Goal: Transaction & Acquisition: Purchase product/service

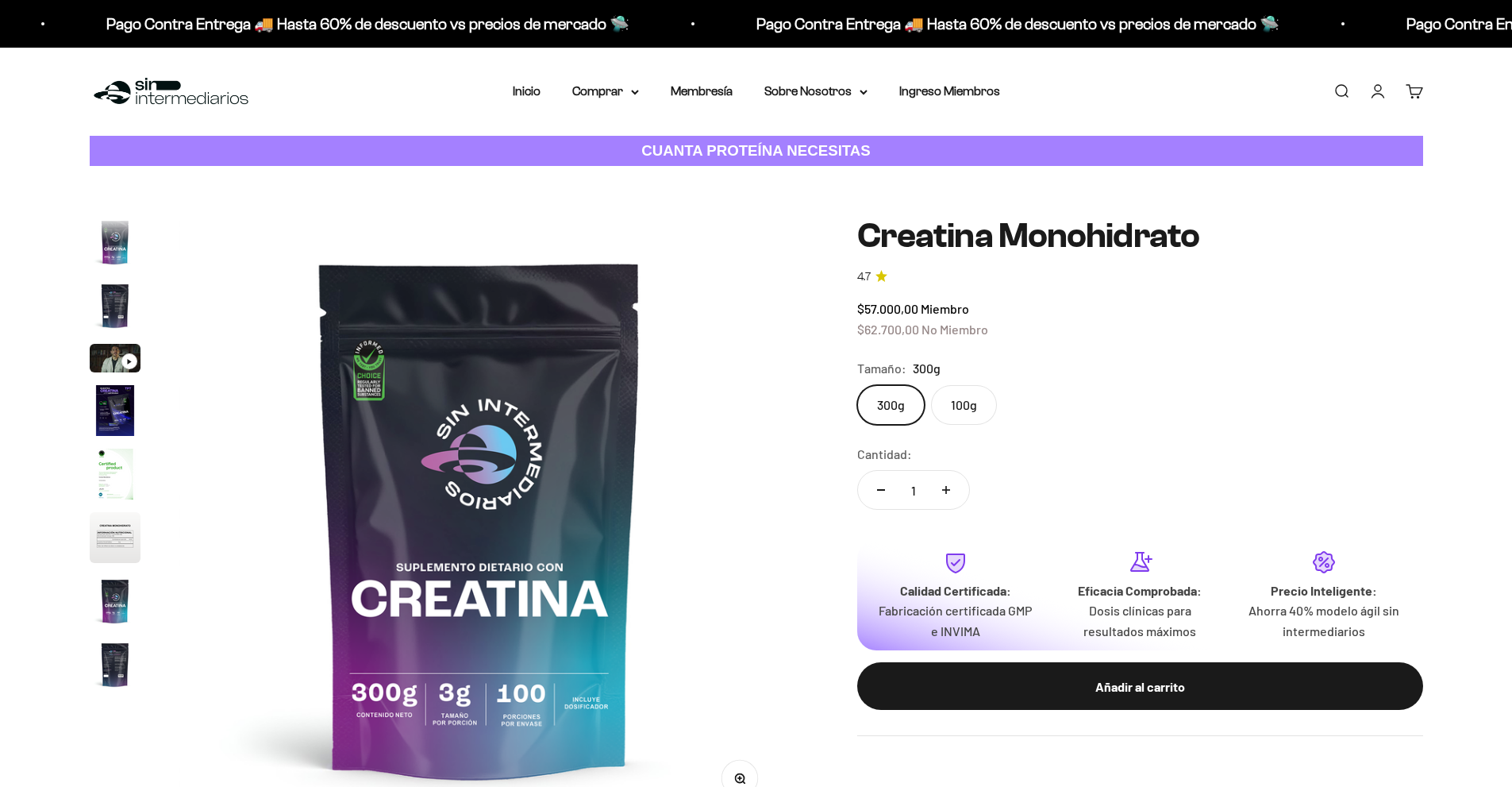
scroll to position [65, 0]
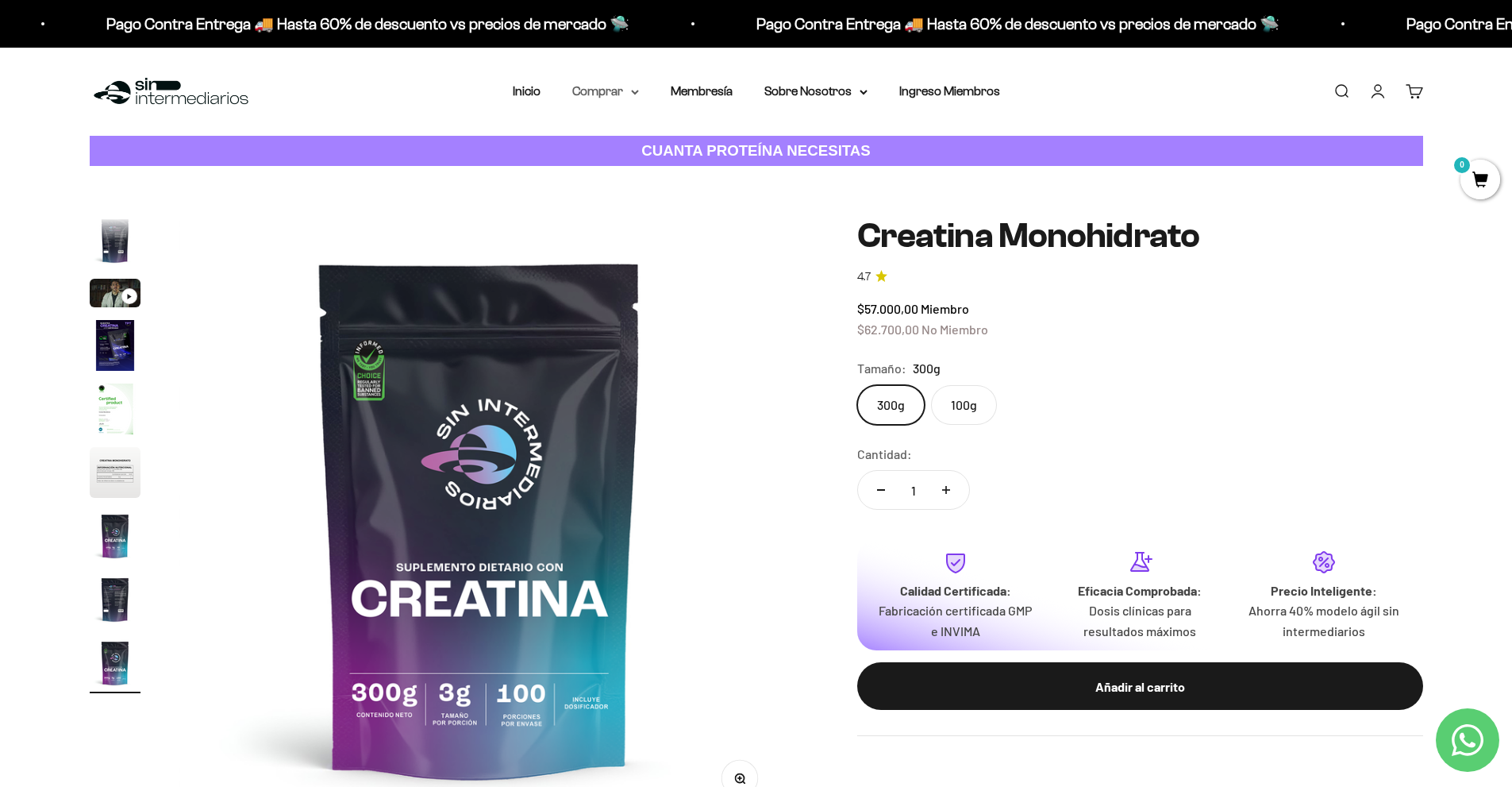
click at [637, 92] on icon at bounding box center [634, 92] width 6 height 3
click at [605, 139] on span "Proteínas" at bounding box center [609, 142] width 53 height 14
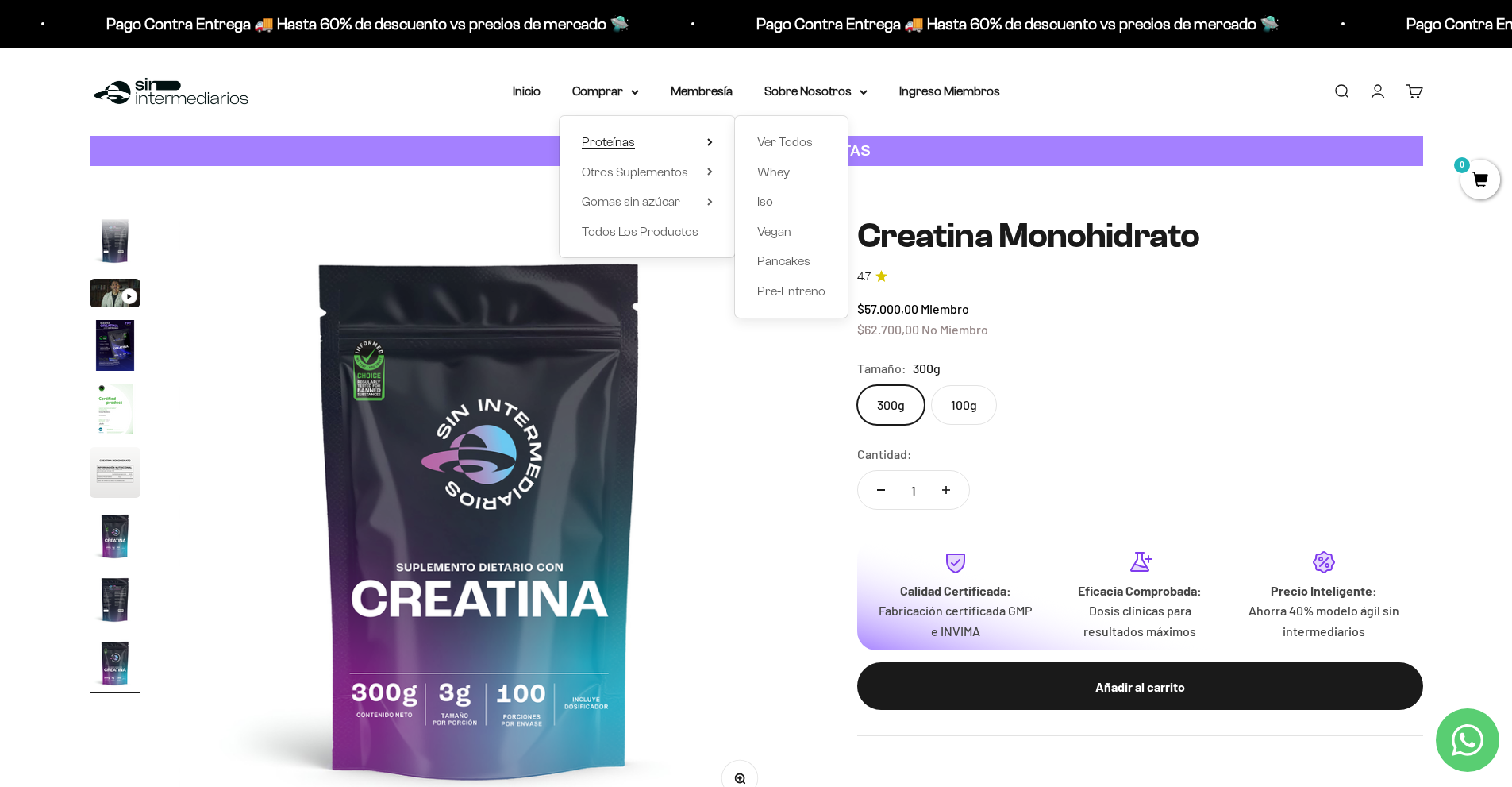
scroll to position [0, 0]
click at [775, 146] on span "Ver Todos" at bounding box center [785, 142] width 56 height 14
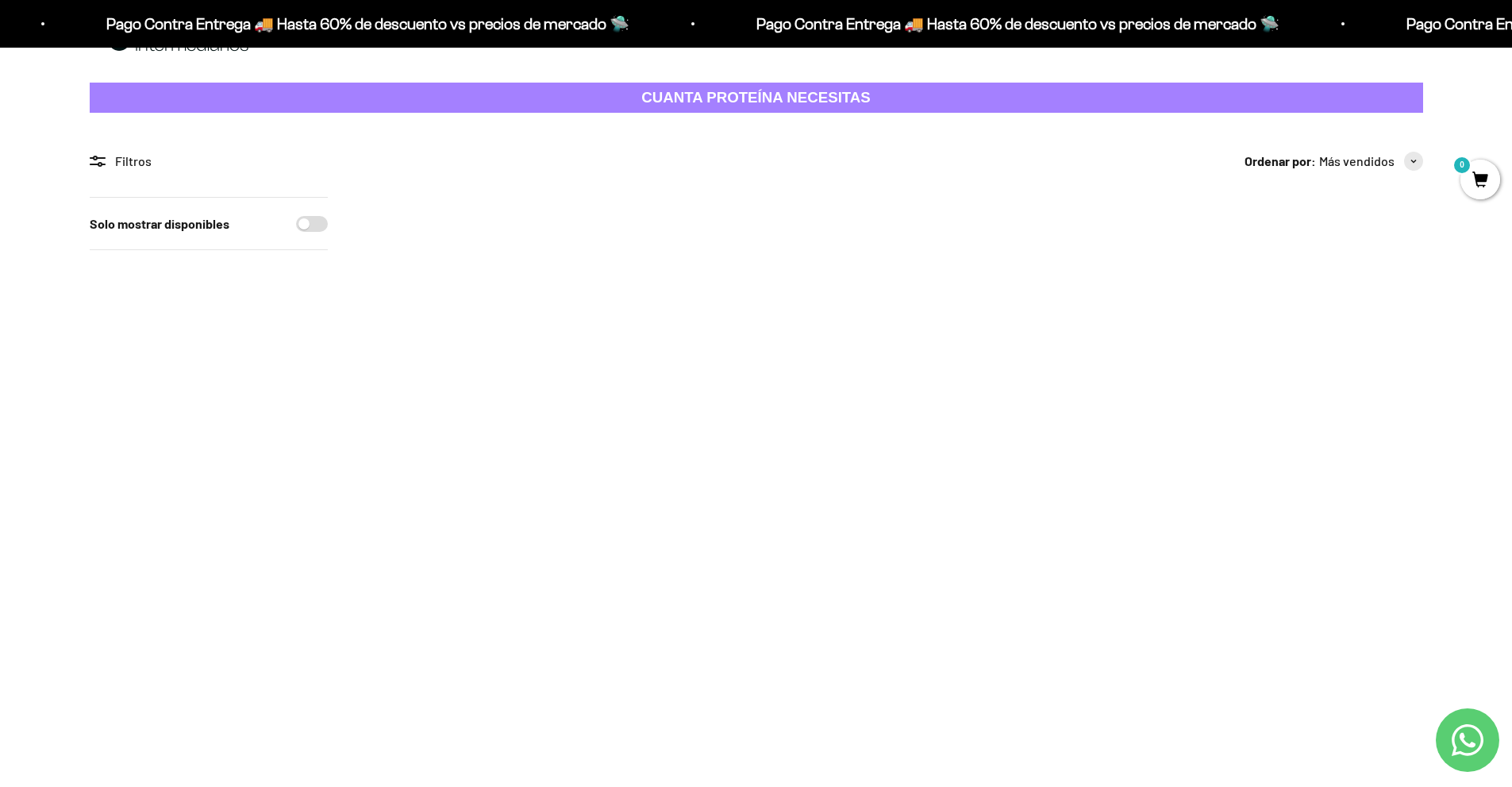
scroll to position [105, 0]
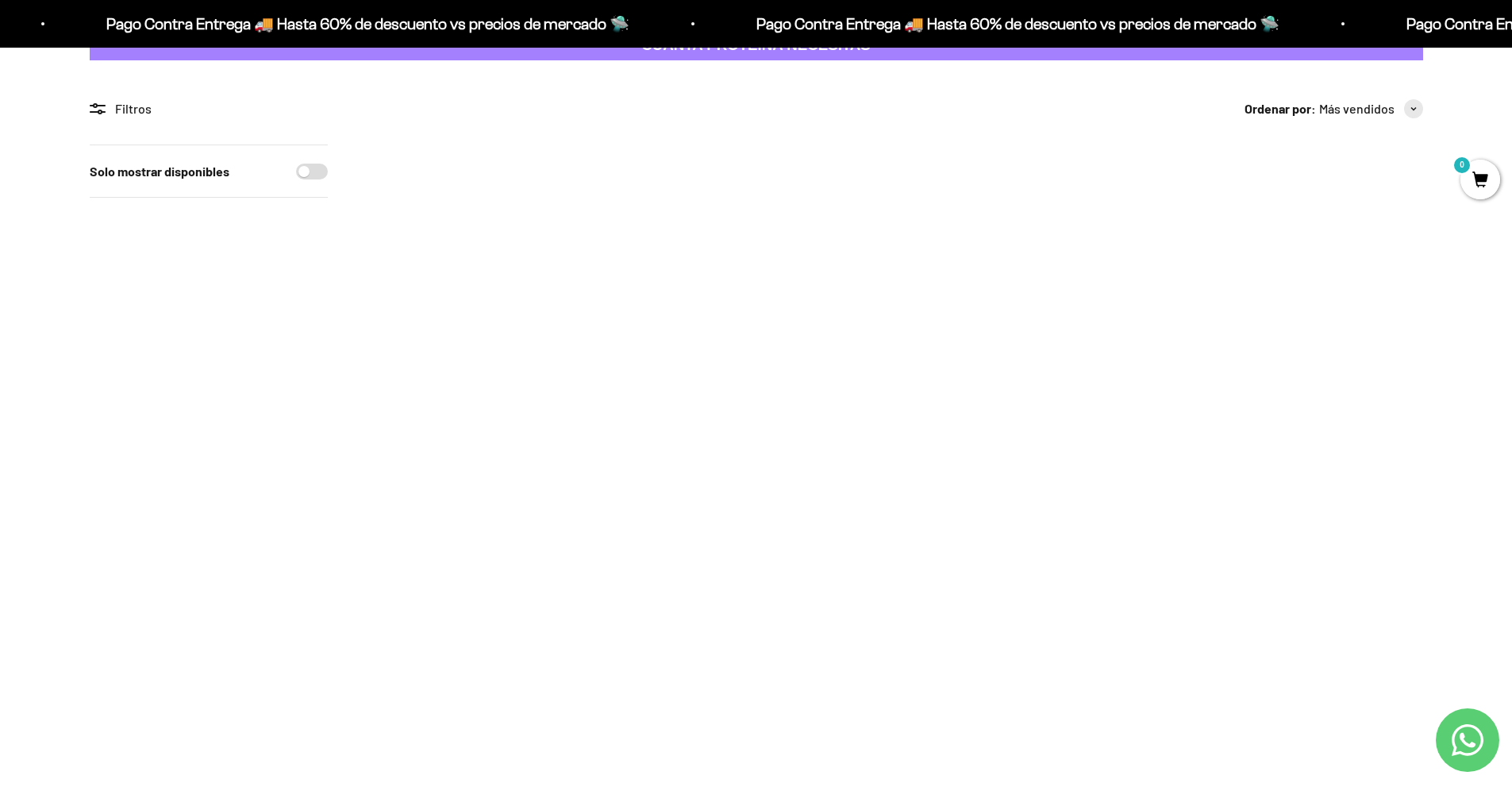
click at [646, 265] on img at bounding box center [679, 242] width 196 height 196
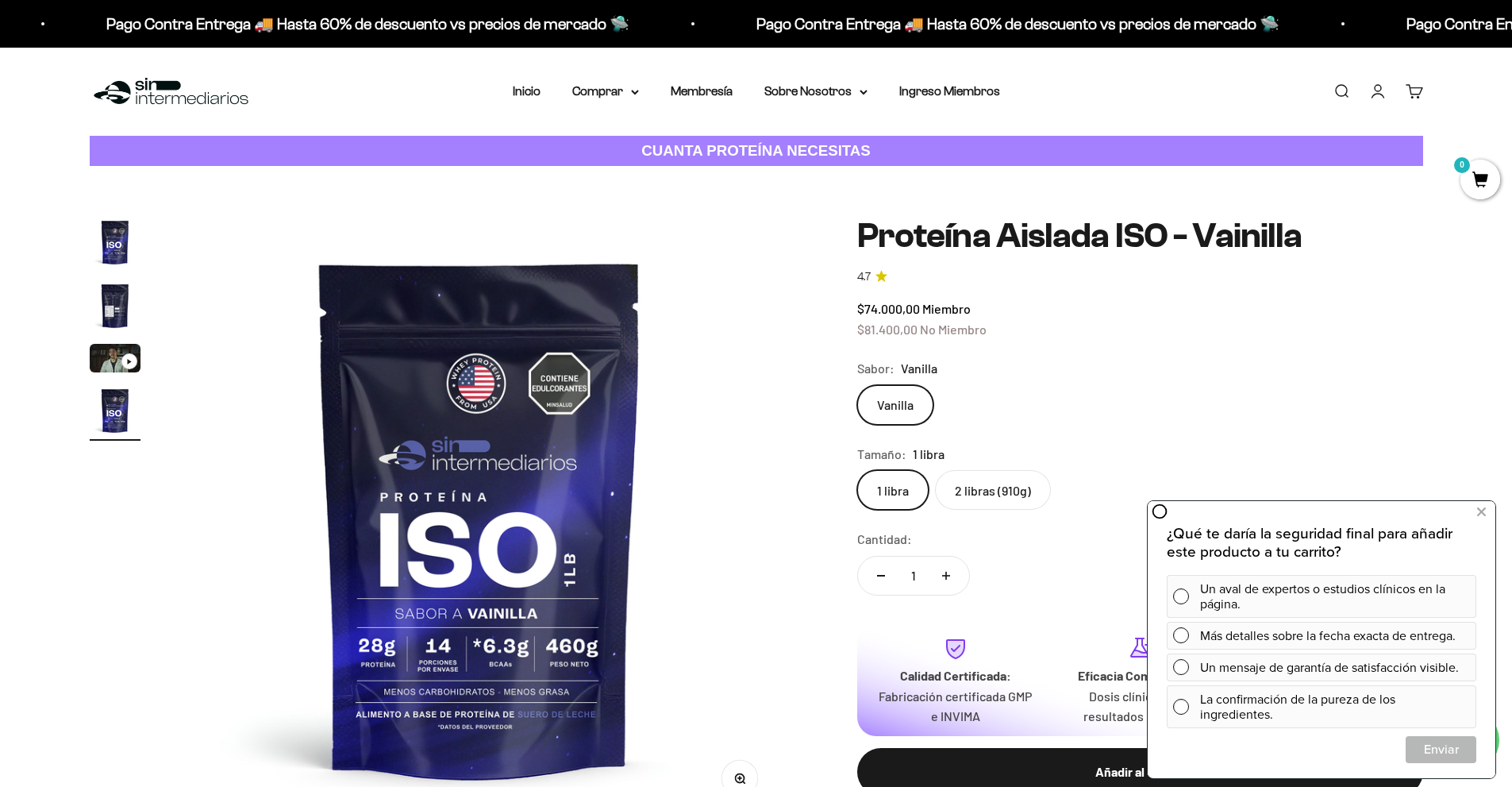
scroll to position [158, 0]
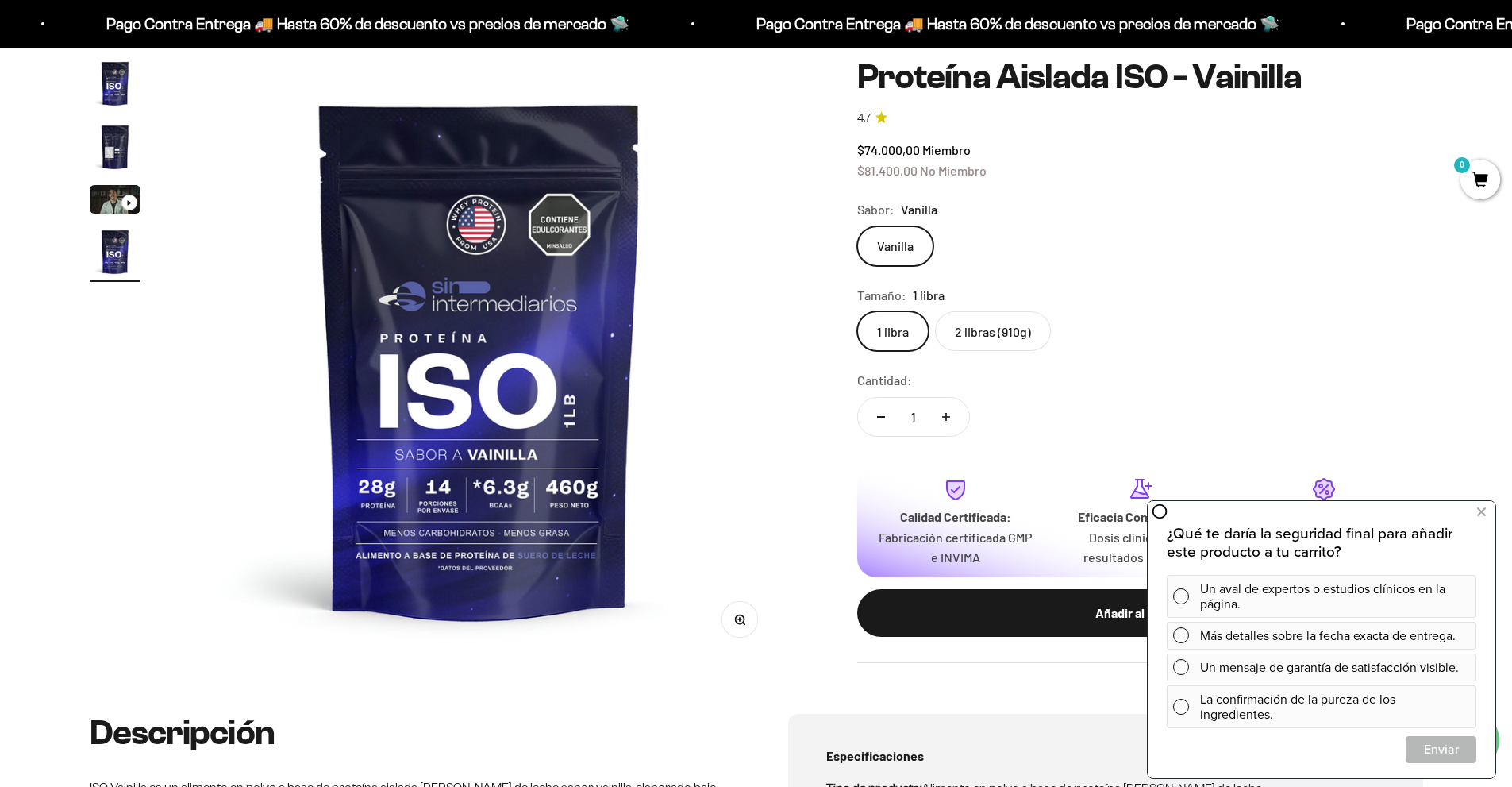
click at [985, 336] on label "2 libras (910g)" at bounding box center [992, 331] width 116 height 39
click at [857, 311] on input "2 libras (910g)" at bounding box center [856, 311] width 1 height 1
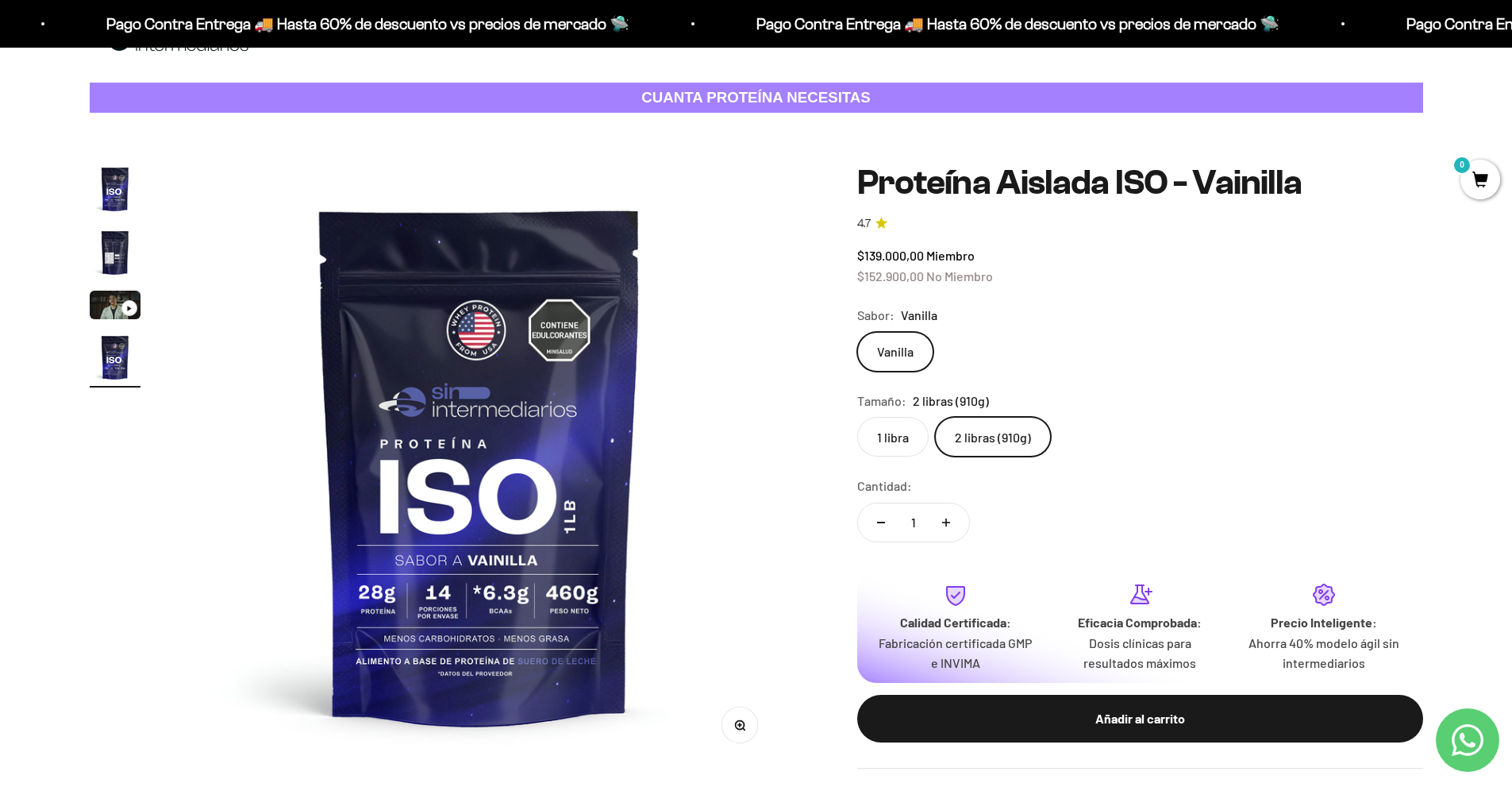
scroll to position [105, 0]
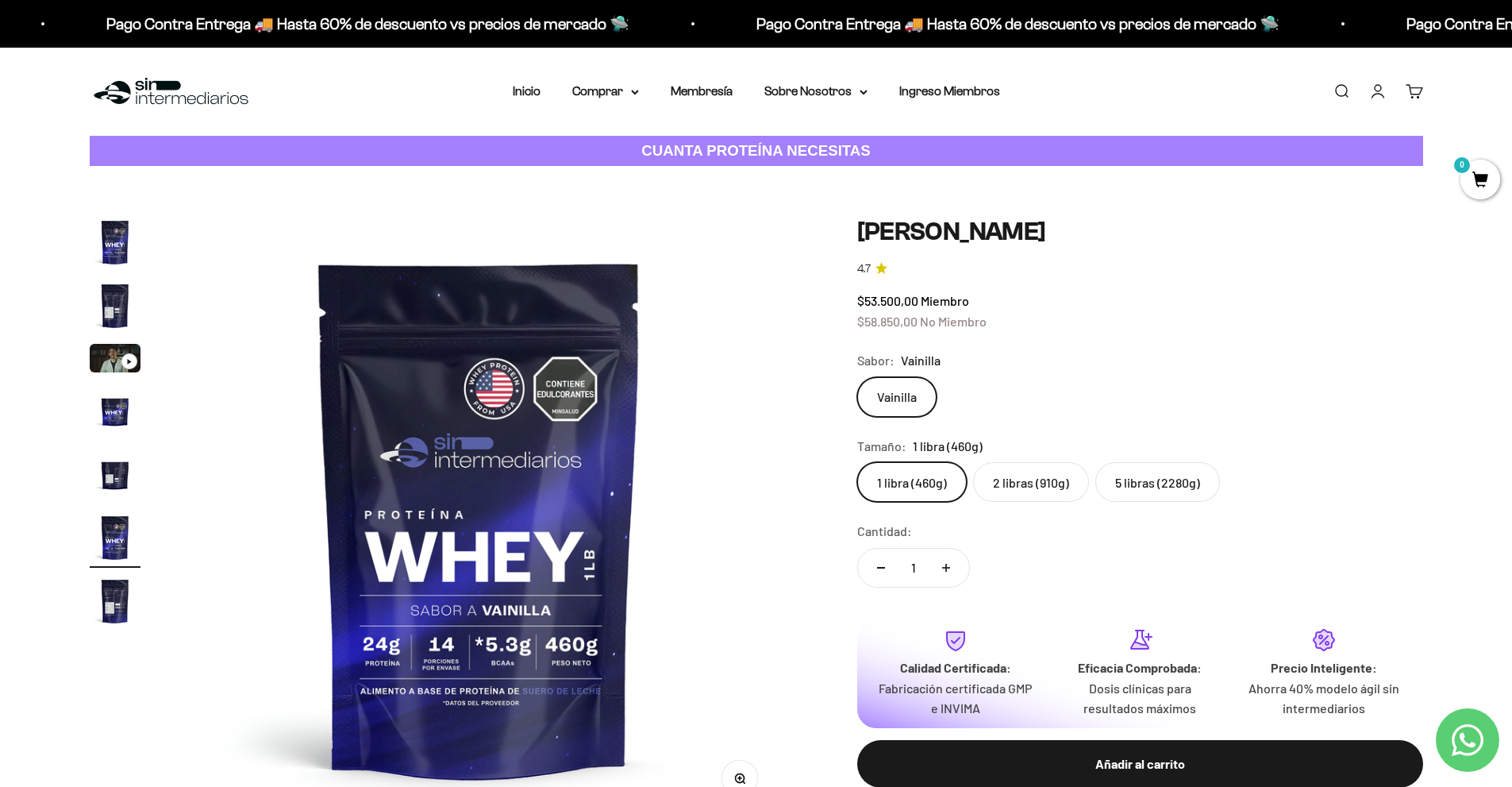
scroll to position [105, 0]
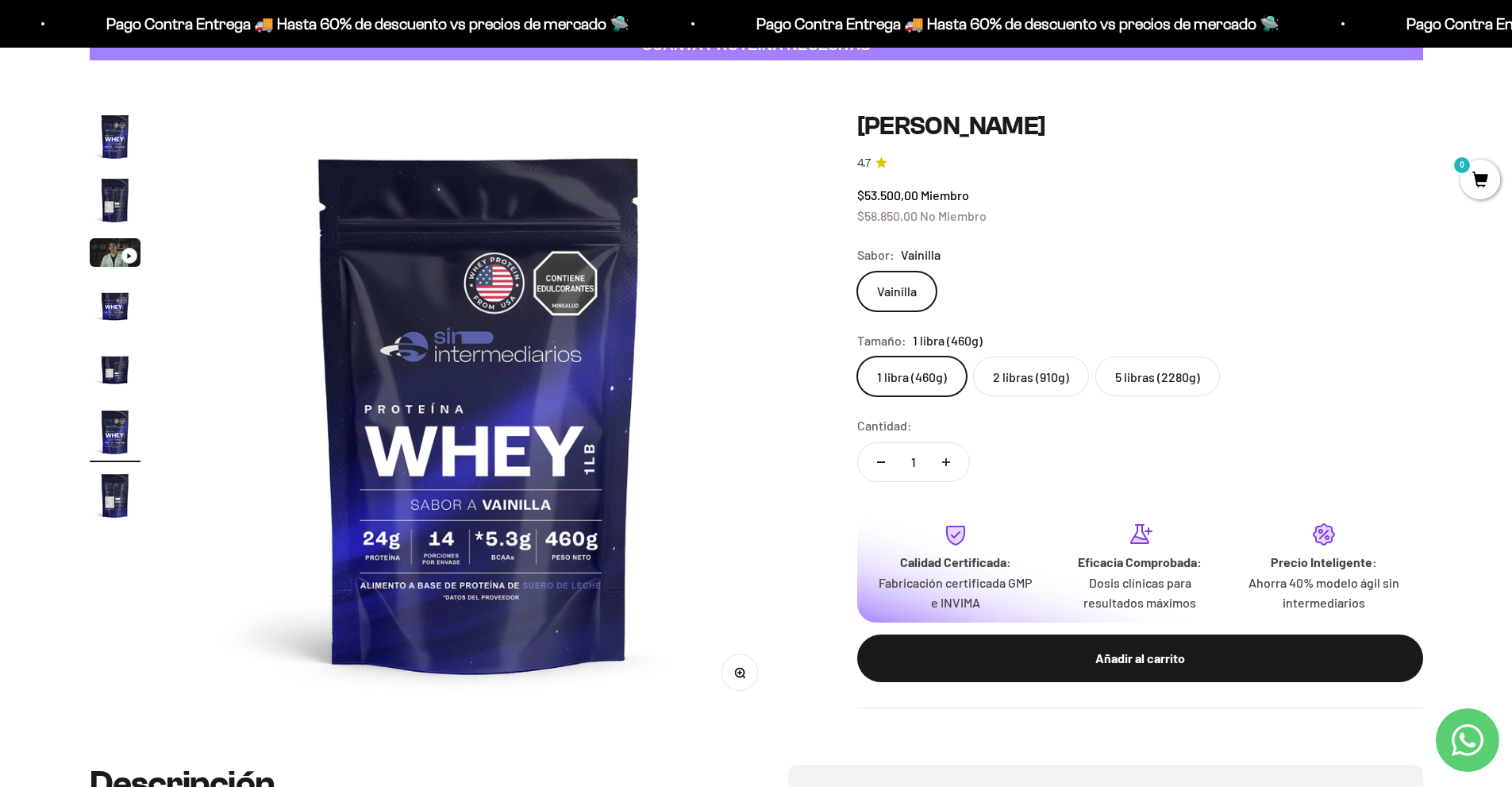
click at [1143, 385] on label "5 libras (2280g)" at bounding box center [1158, 376] width 125 height 39
click at [857, 356] on input "5 libras (2280g)" at bounding box center [856, 355] width 1 height 1
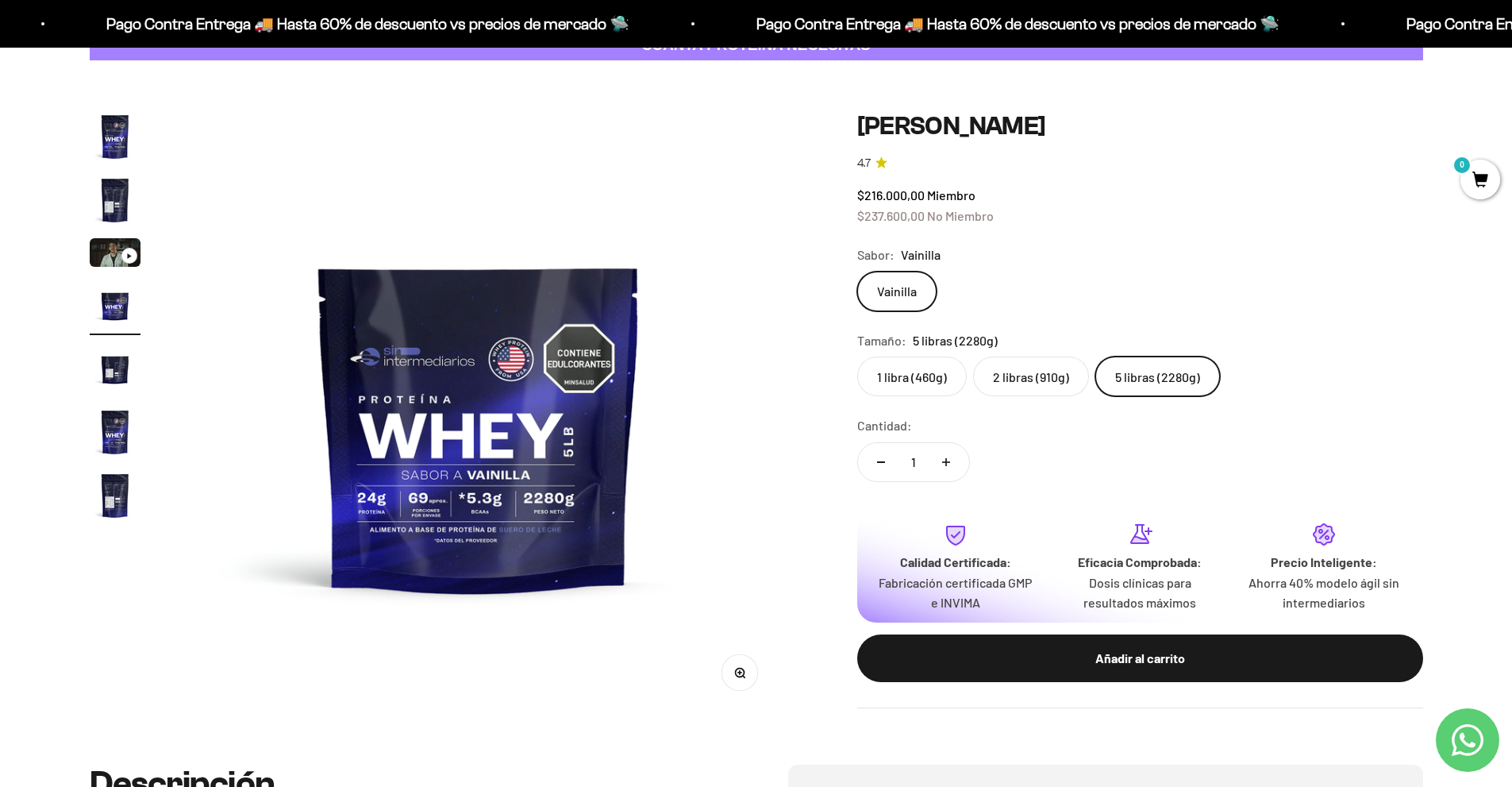
click at [1012, 383] on label "2 libras (910g)" at bounding box center [1031, 376] width 116 height 39
click at [857, 356] on input "2 libras (910g)" at bounding box center [856, 355] width 1 height 1
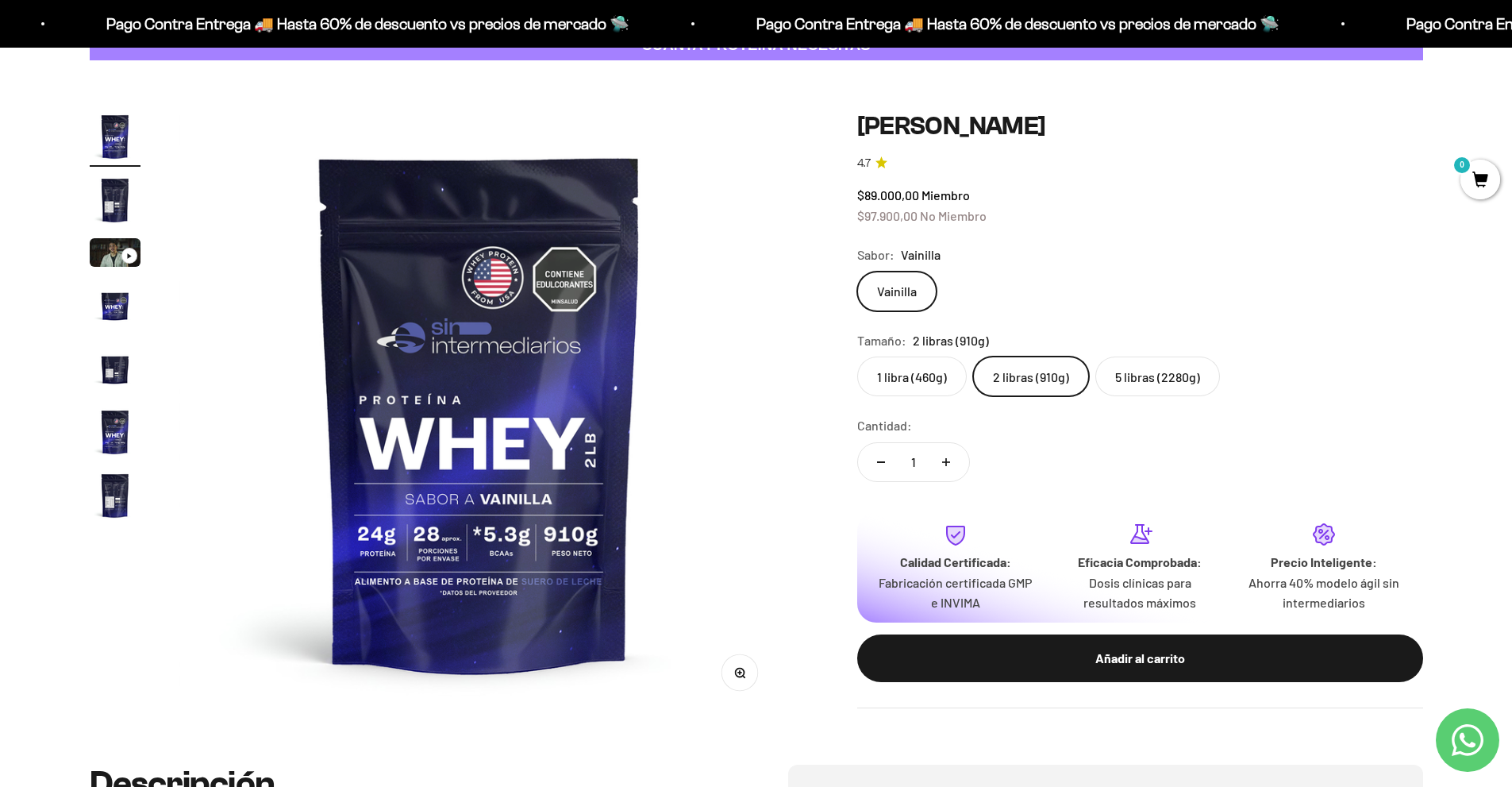
click at [1119, 385] on label "5 libras (2280g)" at bounding box center [1158, 376] width 125 height 39
click at [857, 356] on input "5 libras (2280g)" at bounding box center [856, 355] width 1 height 1
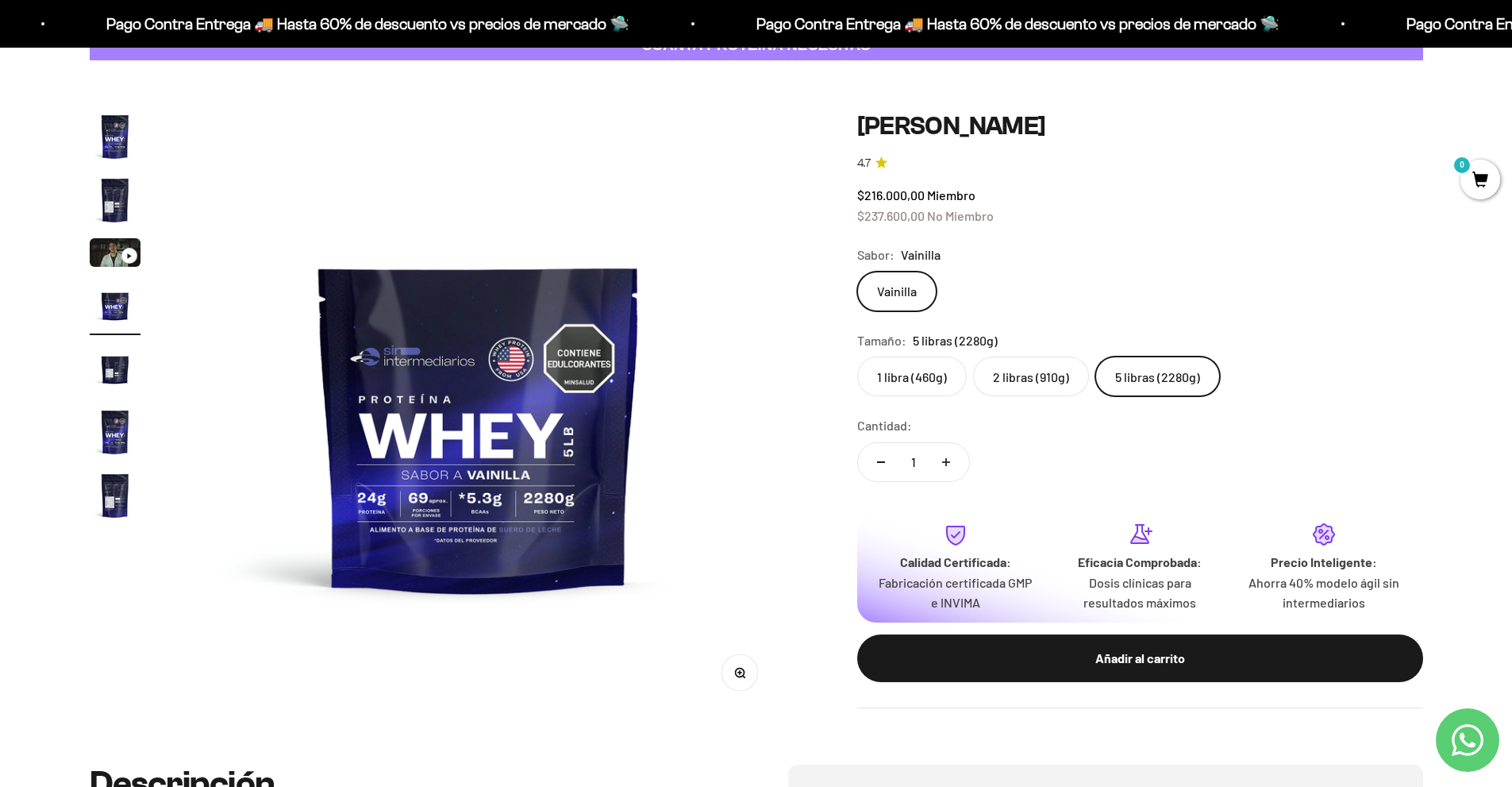
click at [1039, 378] on label "2 libras (910g)" at bounding box center [1031, 376] width 116 height 39
click at [857, 356] on input "2 libras (910g)" at bounding box center [856, 355] width 1 height 1
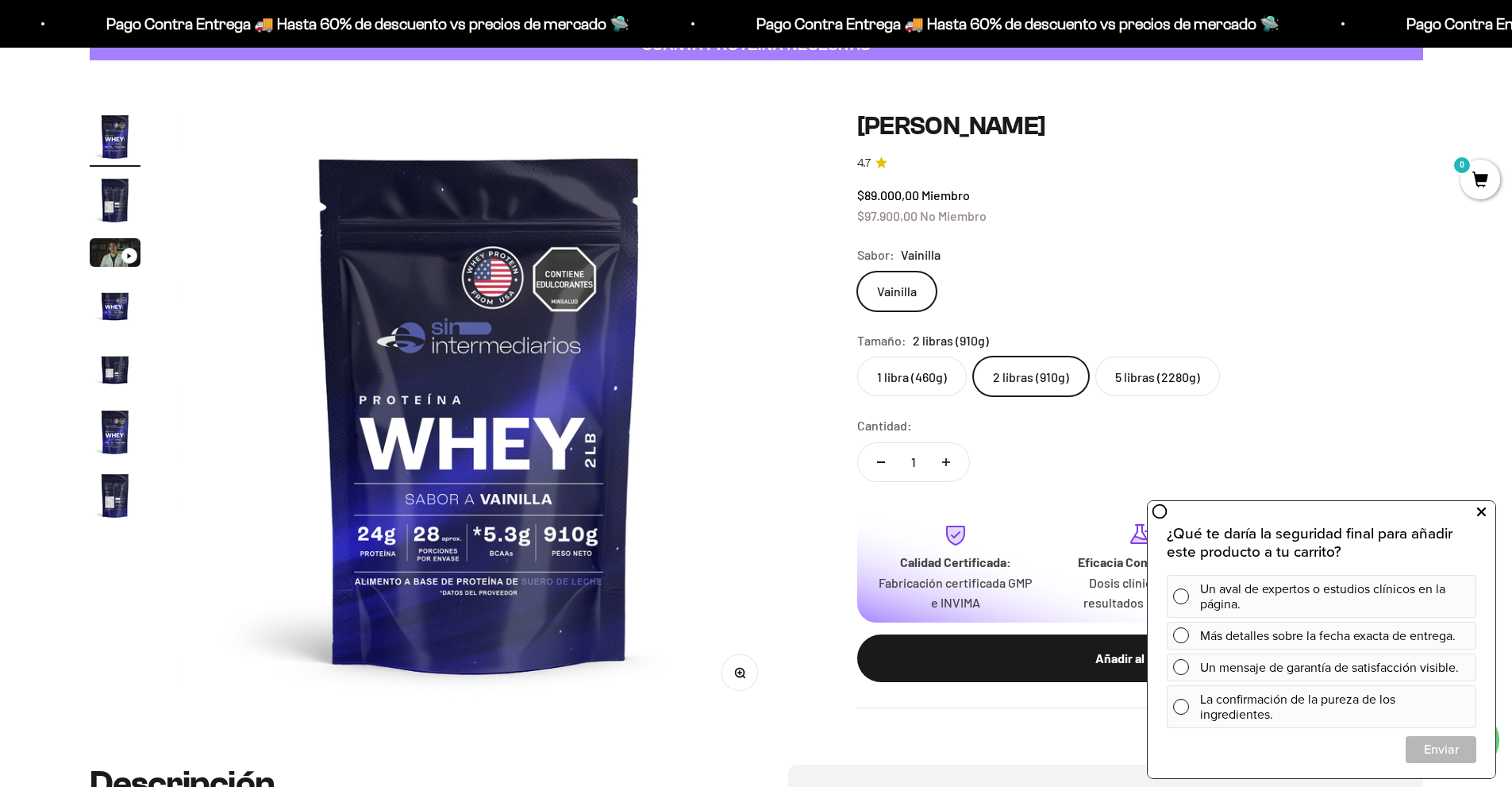
click at [1484, 513] on icon at bounding box center [1481, 512] width 9 height 21
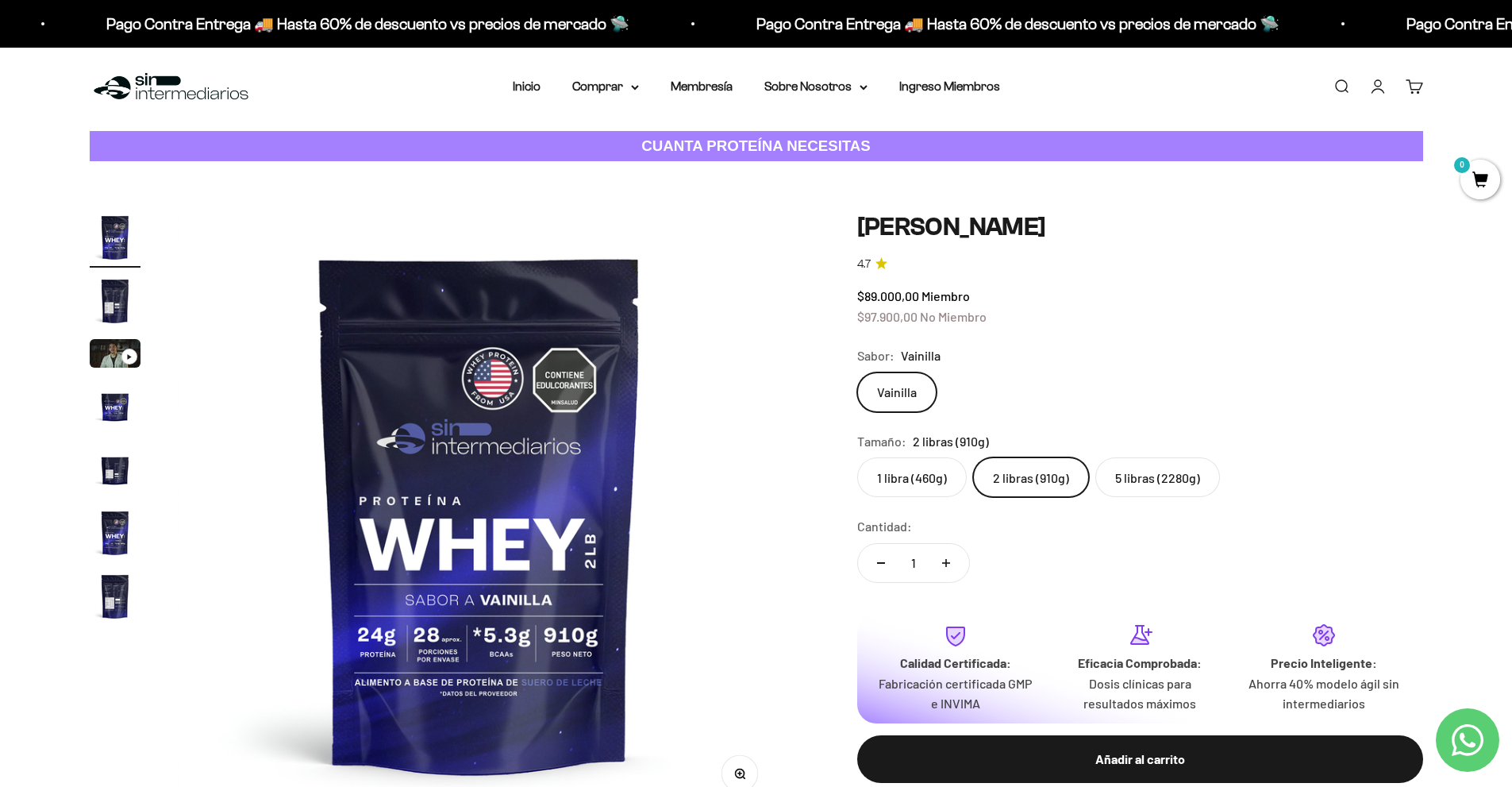
scroll to position [3, 0]
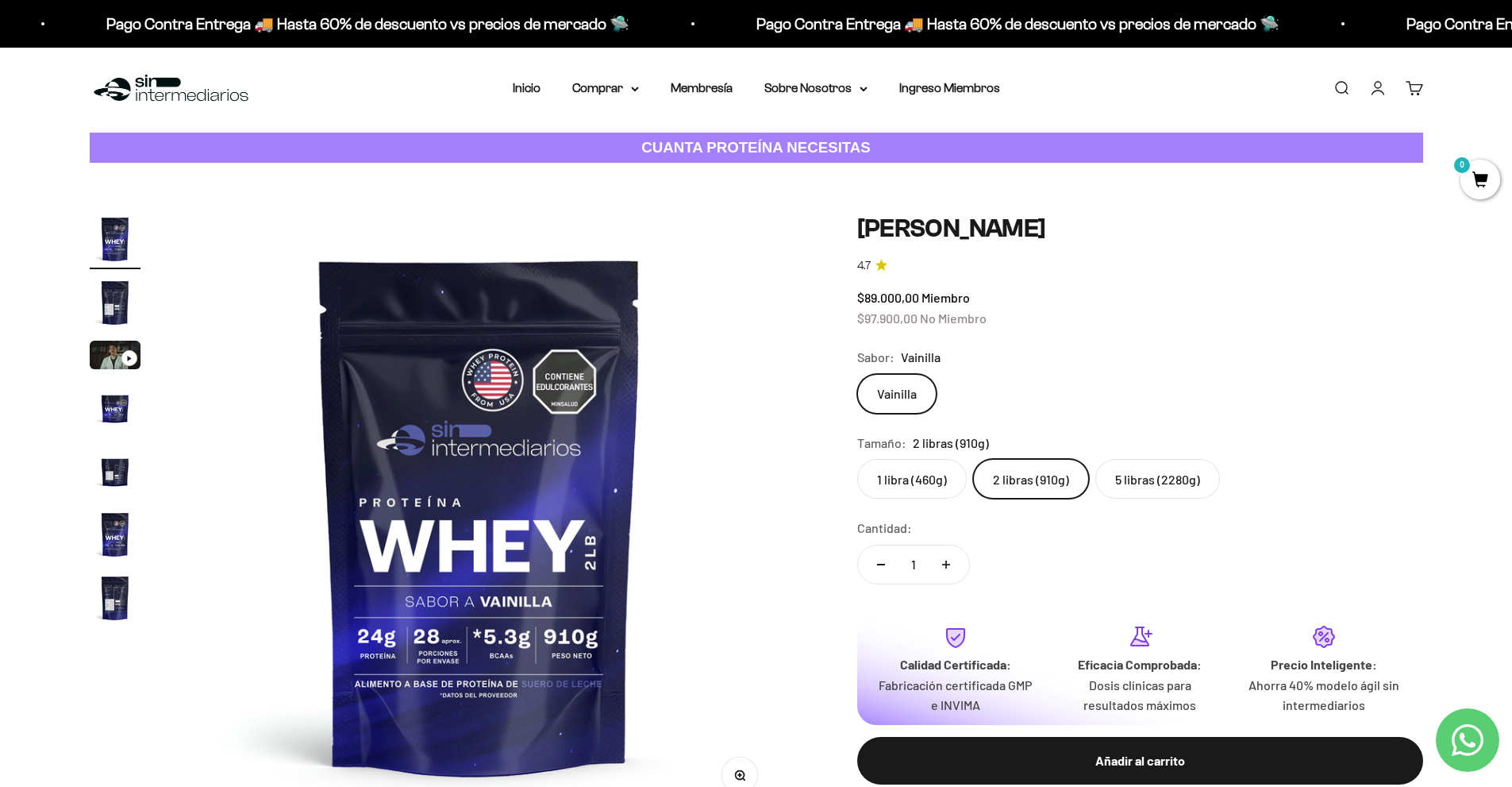
click at [1382, 86] on link "Iniciar sesión" at bounding box center [1378, 88] width 17 height 17
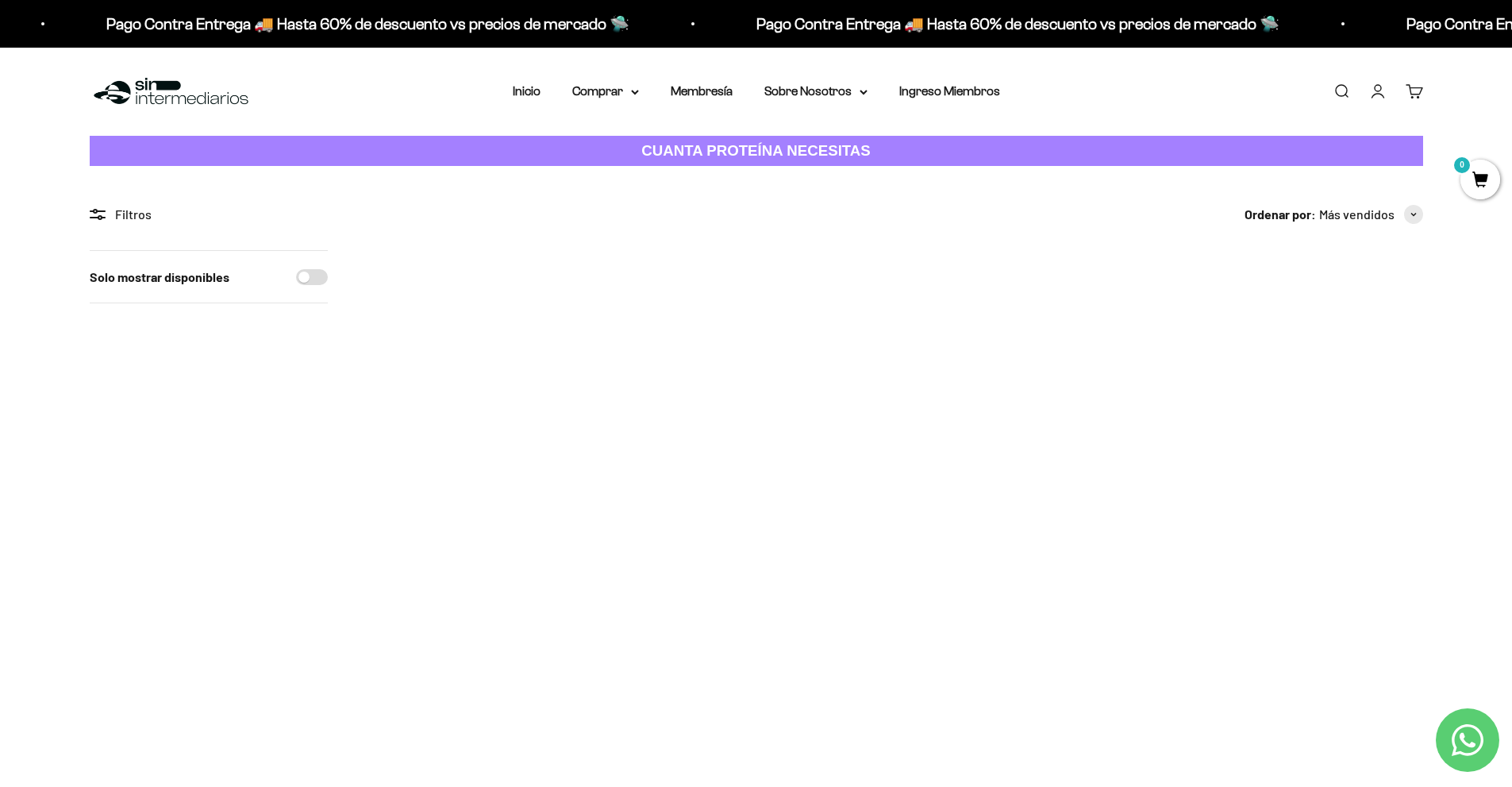
click at [1369, 92] on link "Iniciar sesión" at bounding box center [1378, 91] width 17 height 17
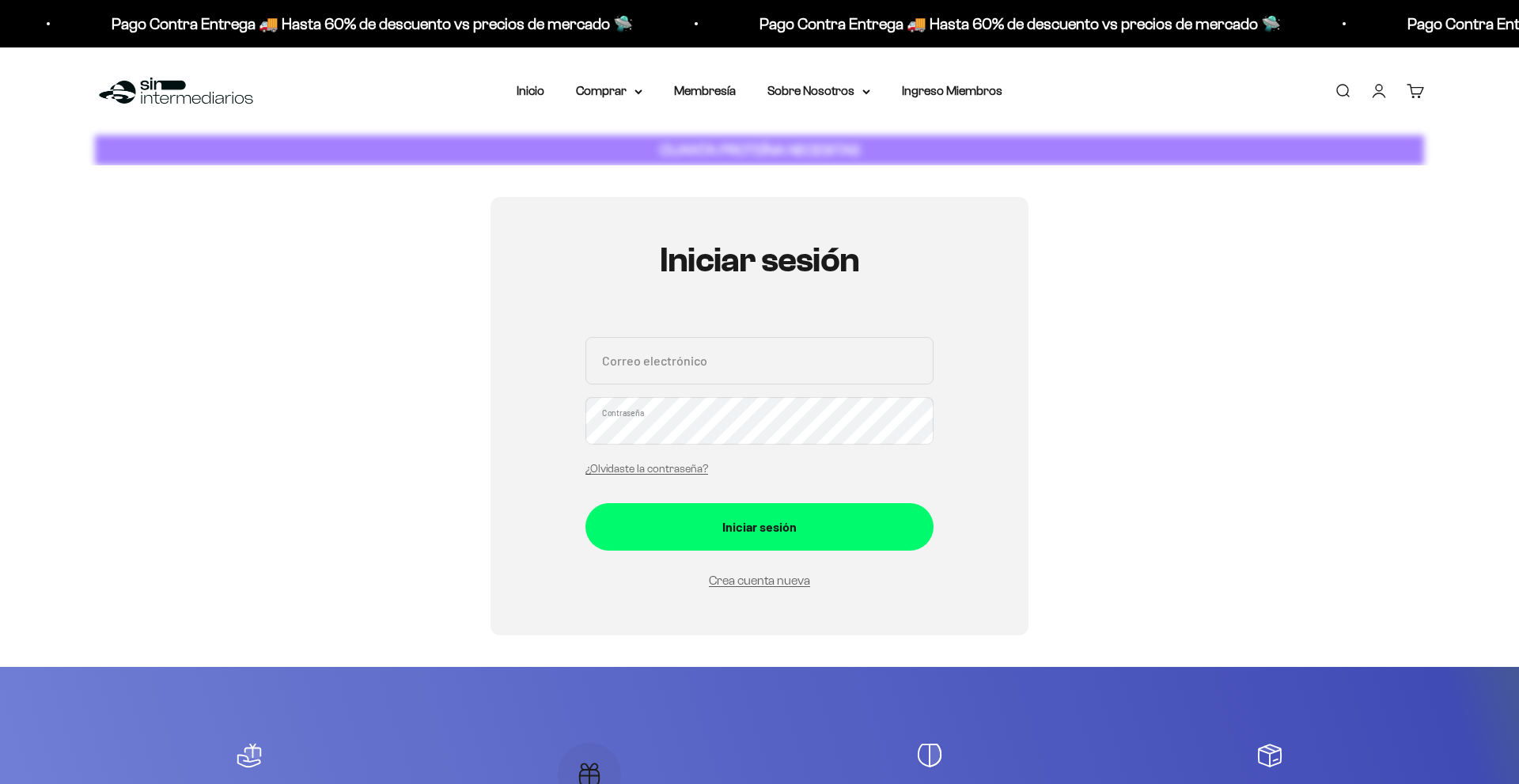
click at [715, 356] on input "Correo electrónico" at bounding box center [760, 361] width 348 height 48
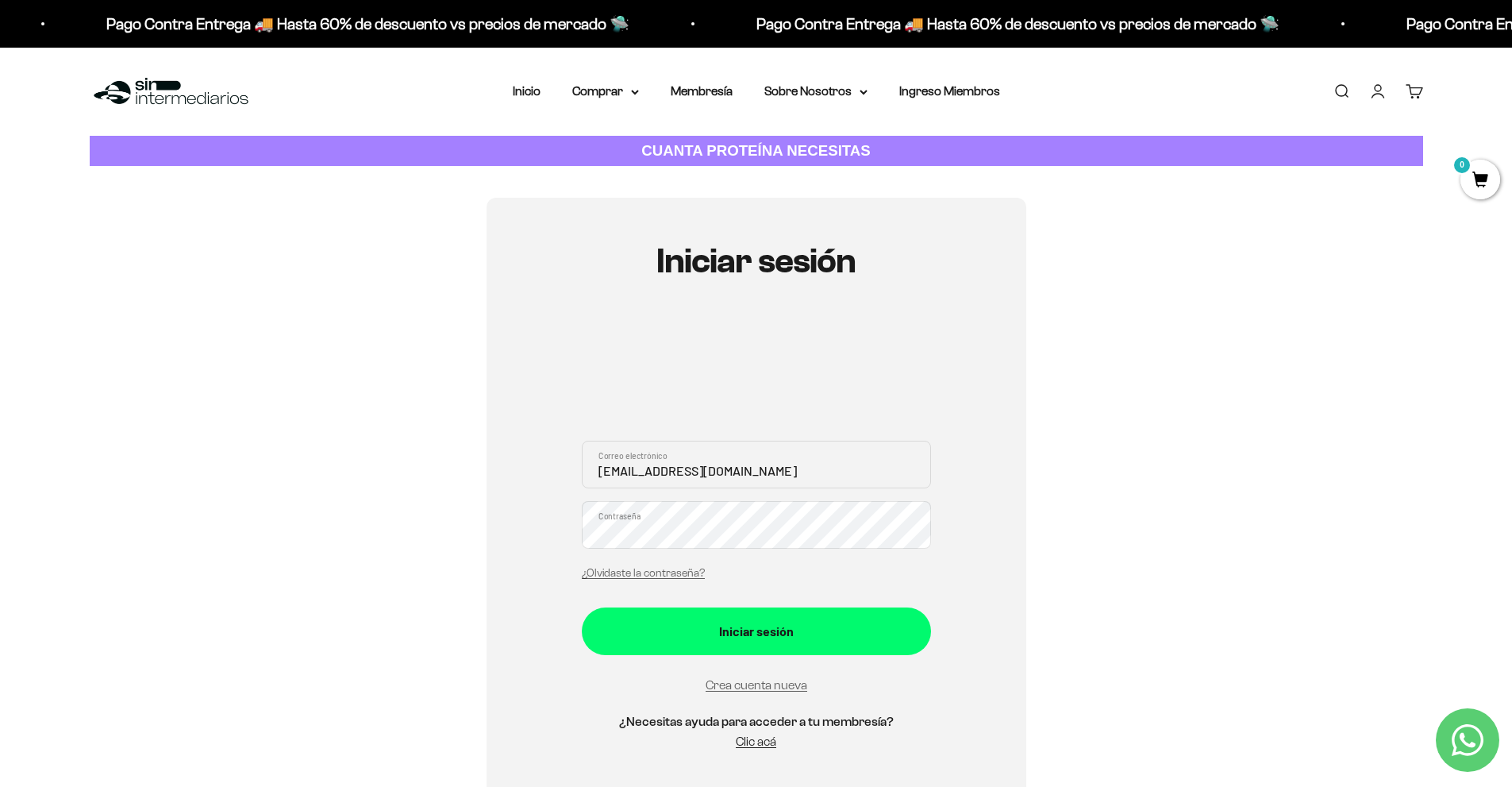
type input "[EMAIL_ADDRESS][DOMAIN_NAME]"
click at [582, 607] on button "Iniciar sesión" at bounding box center [757, 631] width 349 height 48
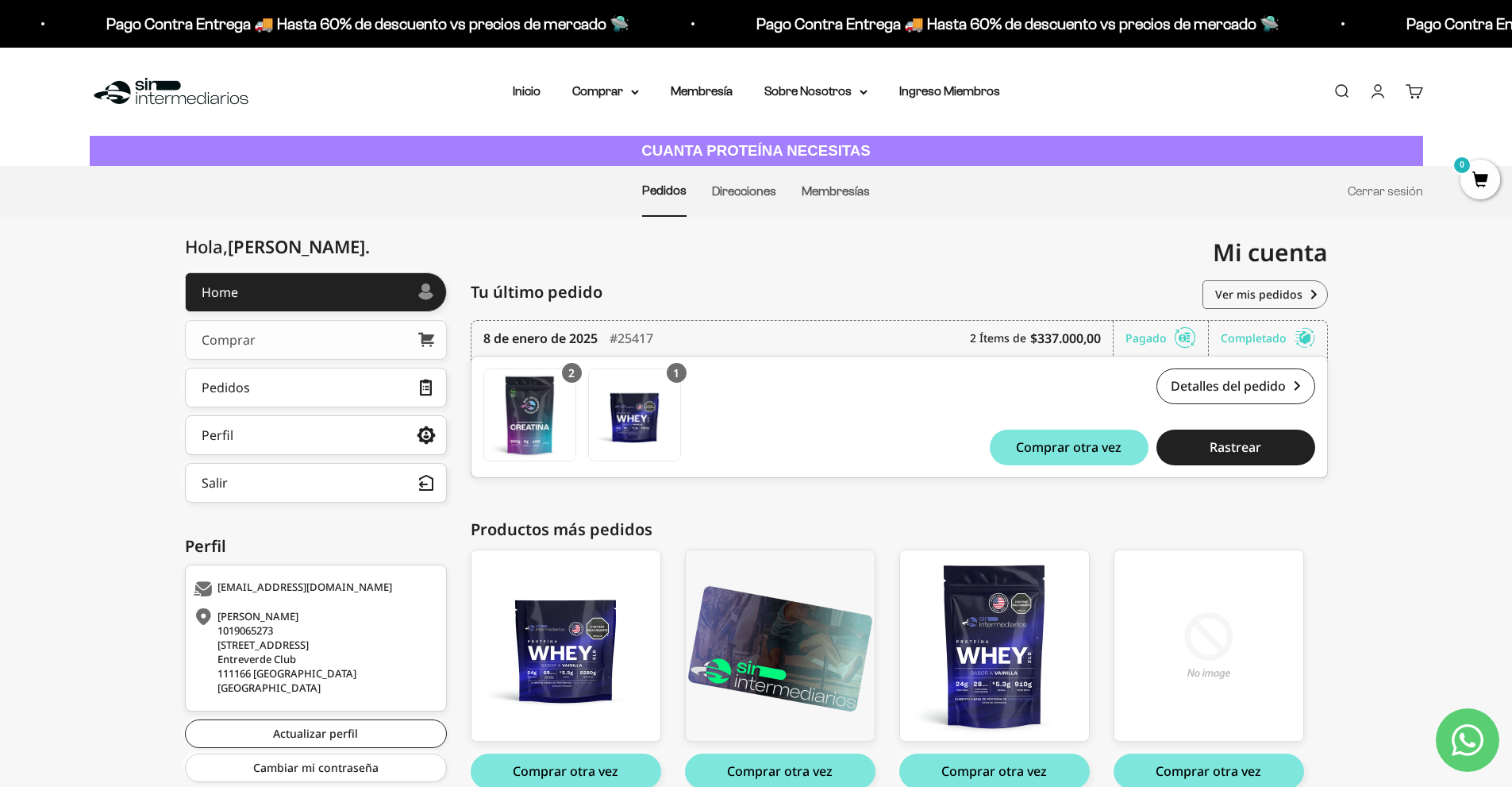
click at [306, 338] on link "Comprar" at bounding box center [316, 340] width 262 height 39
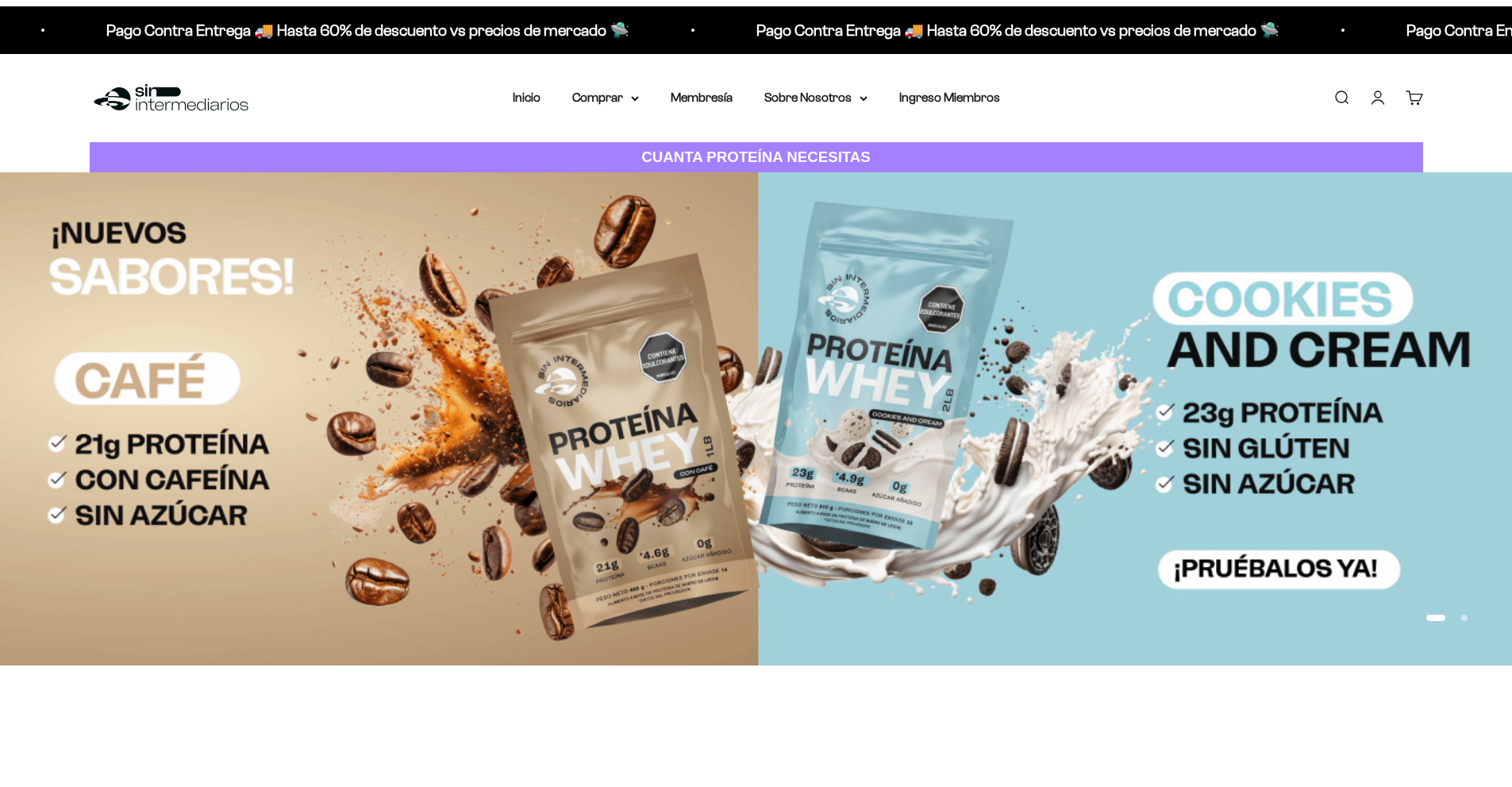
scroll to position [1165, 0]
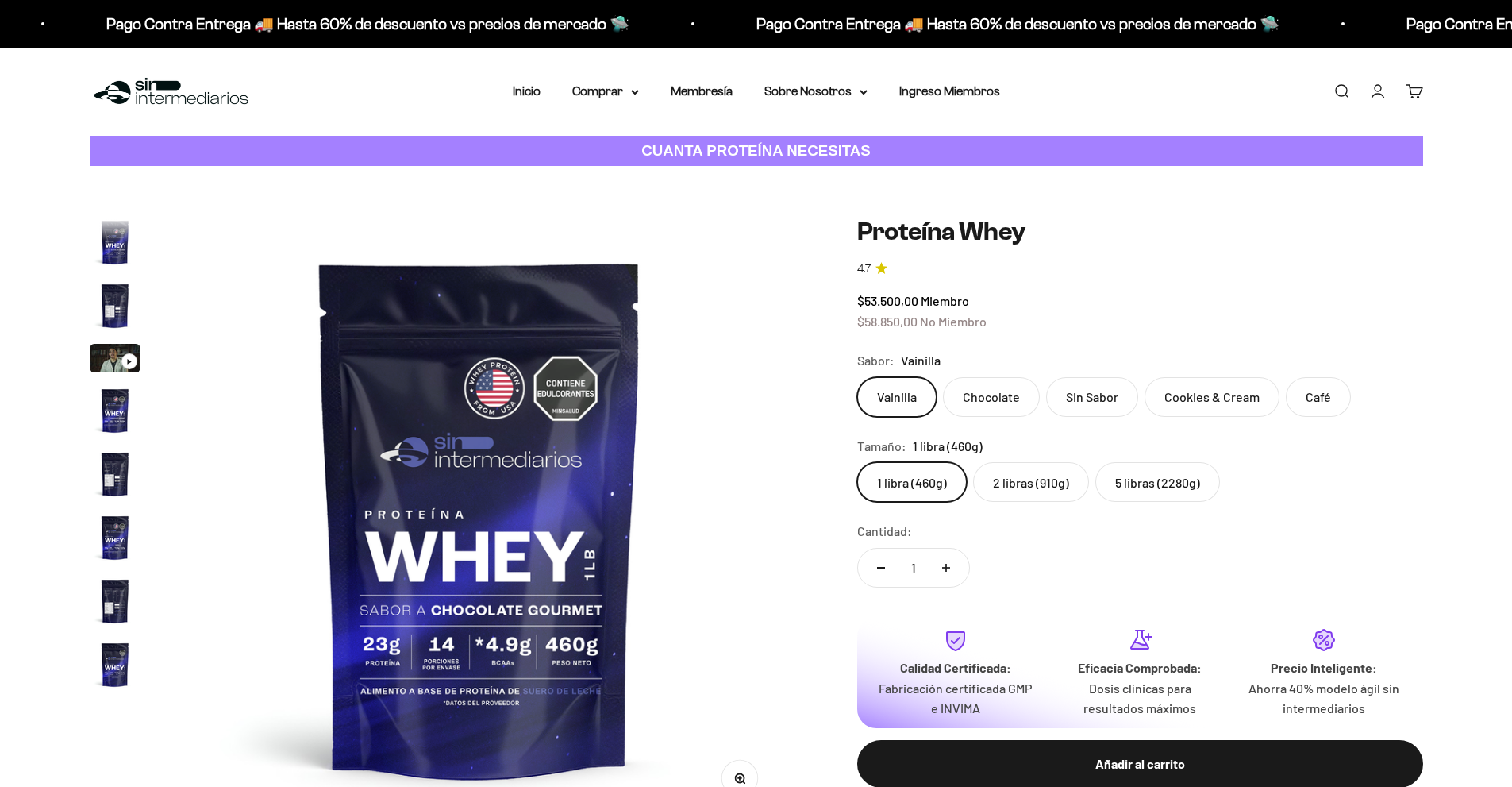
click at [1051, 462] on label "2 libras (910g)" at bounding box center [1031, 482] width 116 height 39
click at [857, 462] on input "2 libras (910g)" at bounding box center [856, 462] width 1 height 1
radio input "true"
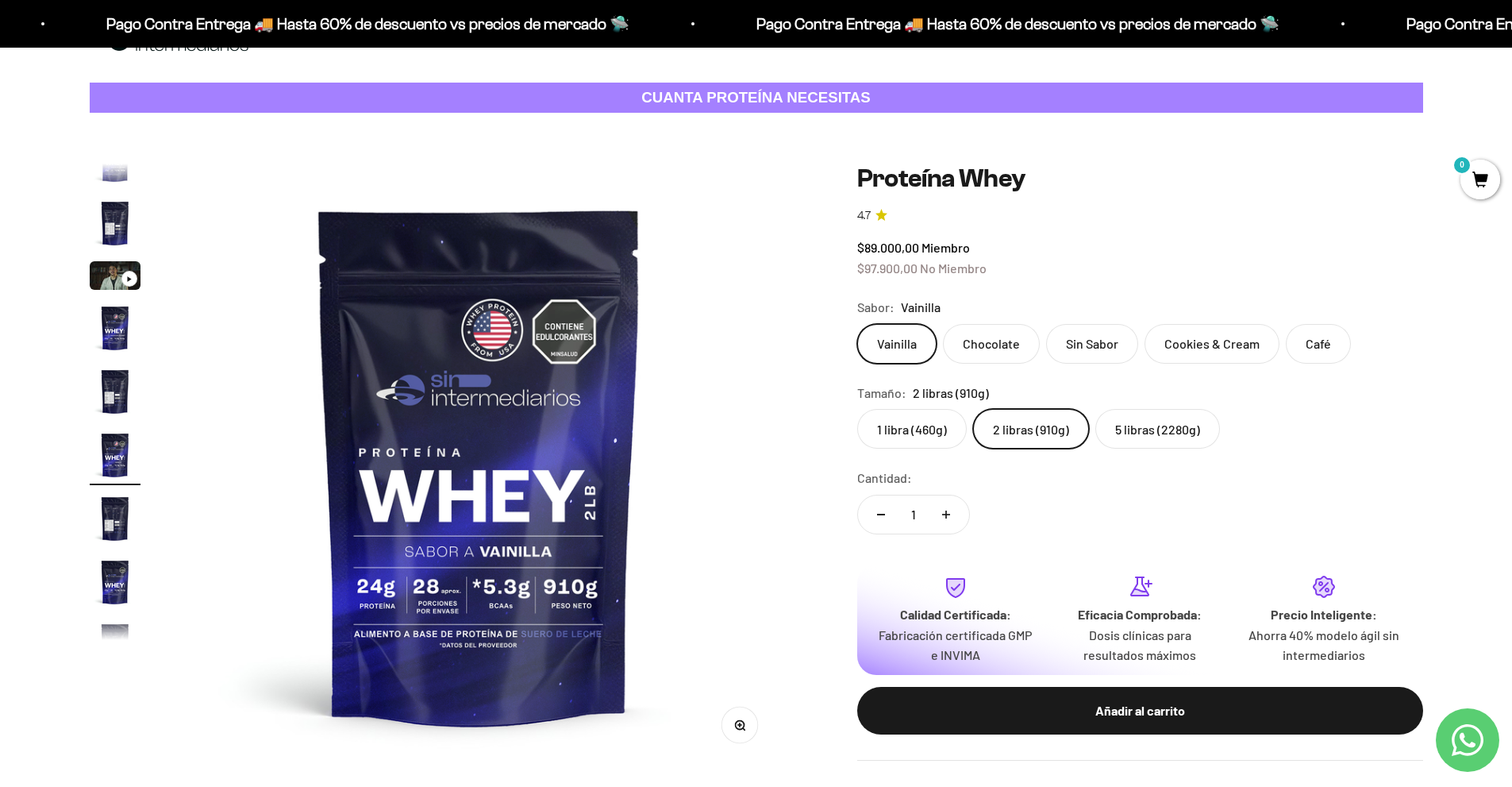
click at [906, 435] on label "1 libra (460g)" at bounding box center [912, 429] width 110 height 39
click at [857, 409] on input "1 libra (460g)" at bounding box center [856, 408] width 1 height 1
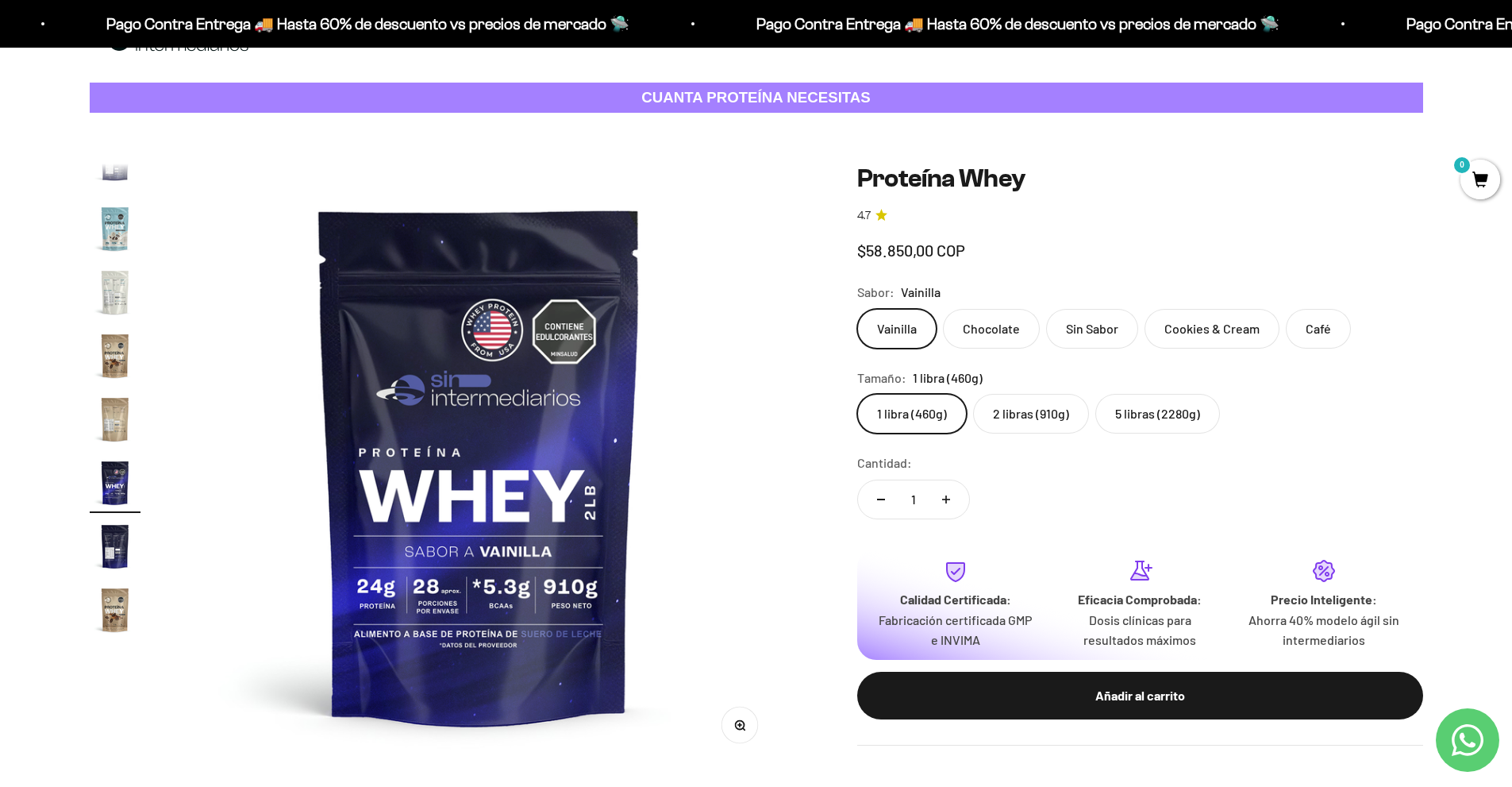
scroll to position [0, 10569]
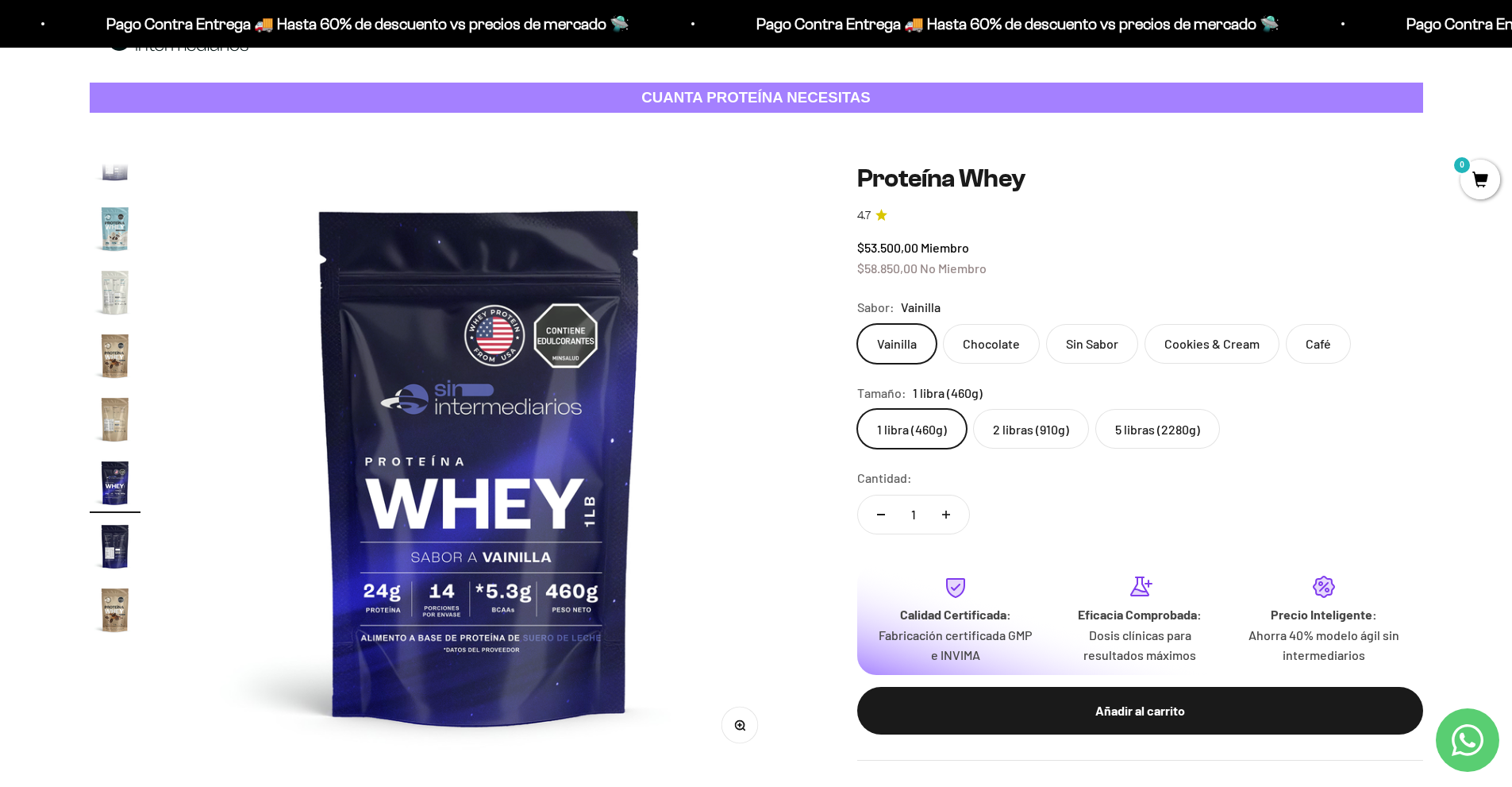
click at [1002, 432] on label "2 libras (910g)" at bounding box center [1031, 429] width 116 height 39
click at [857, 409] on input "2 libras (910g)" at bounding box center [856, 408] width 1 height 1
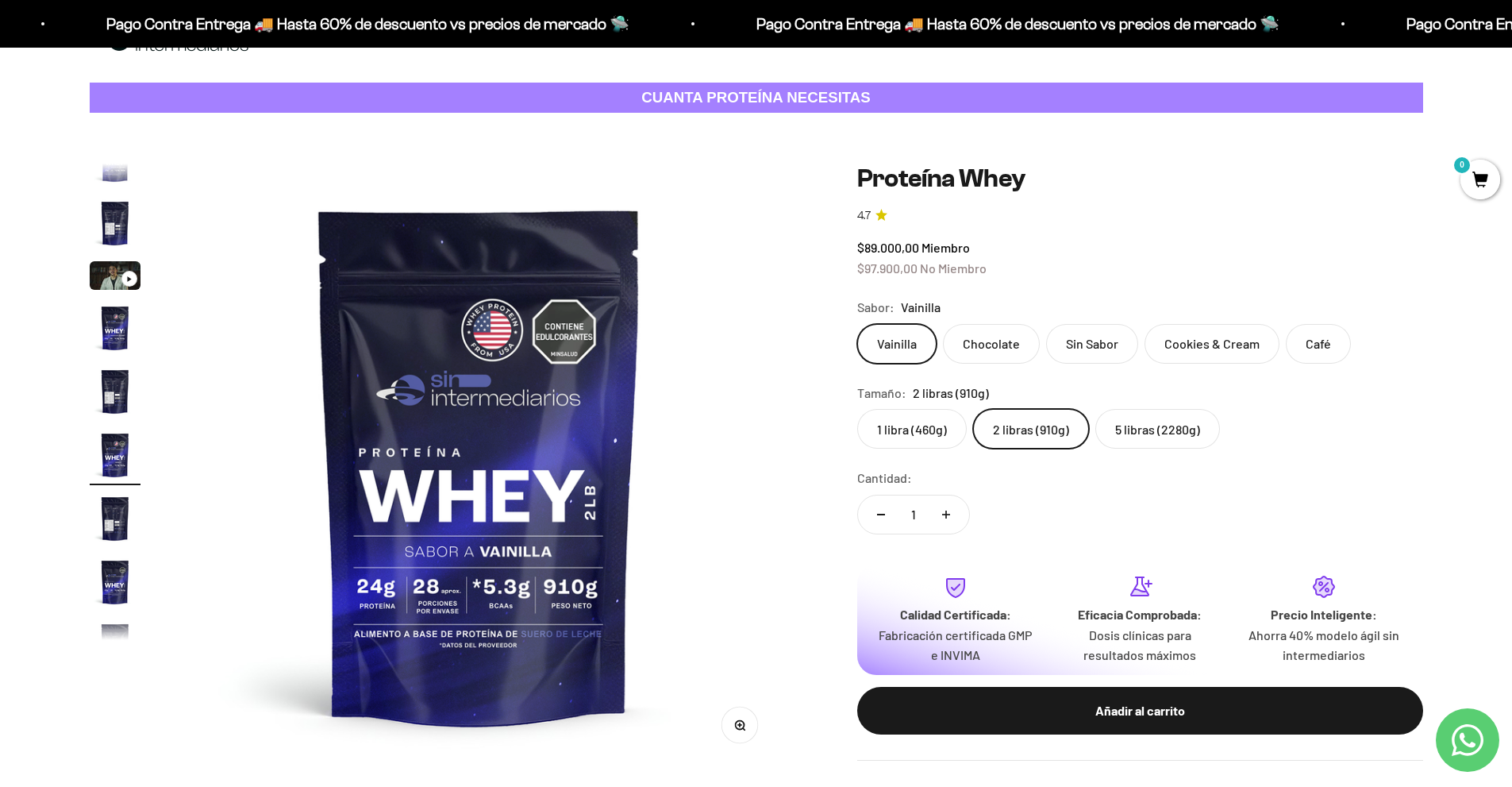
click at [1122, 427] on label "5 libras (2280g)" at bounding box center [1158, 429] width 125 height 39
click at [857, 409] on input "5 libras (2280g)" at bounding box center [856, 408] width 1 height 1
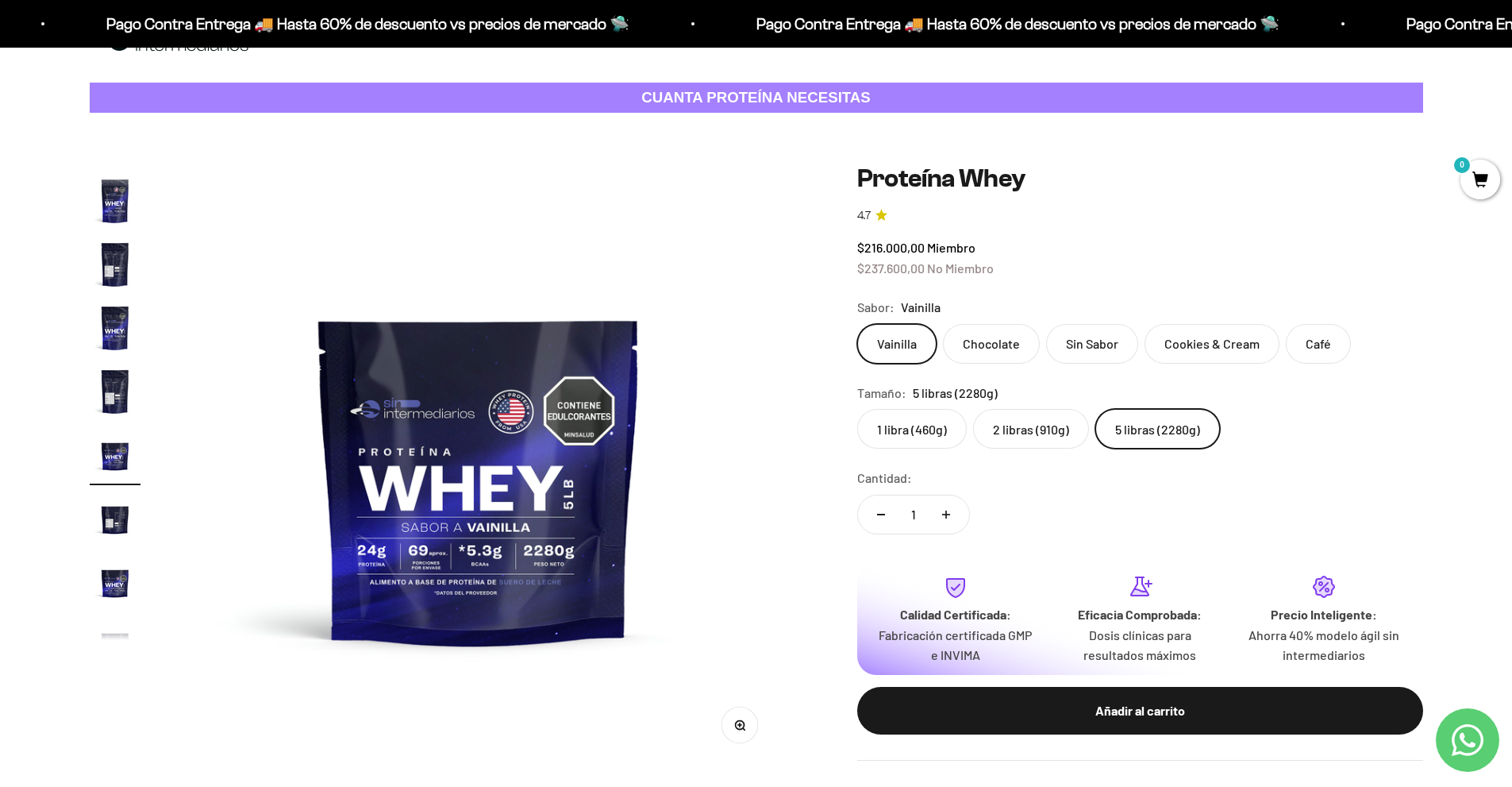
click at [1030, 427] on label "2 libras (910g)" at bounding box center [1031, 429] width 116 height 39
click at [857, 409] on input "2 libras (910g)" at bounding box center [856, 408] width 1 height 1
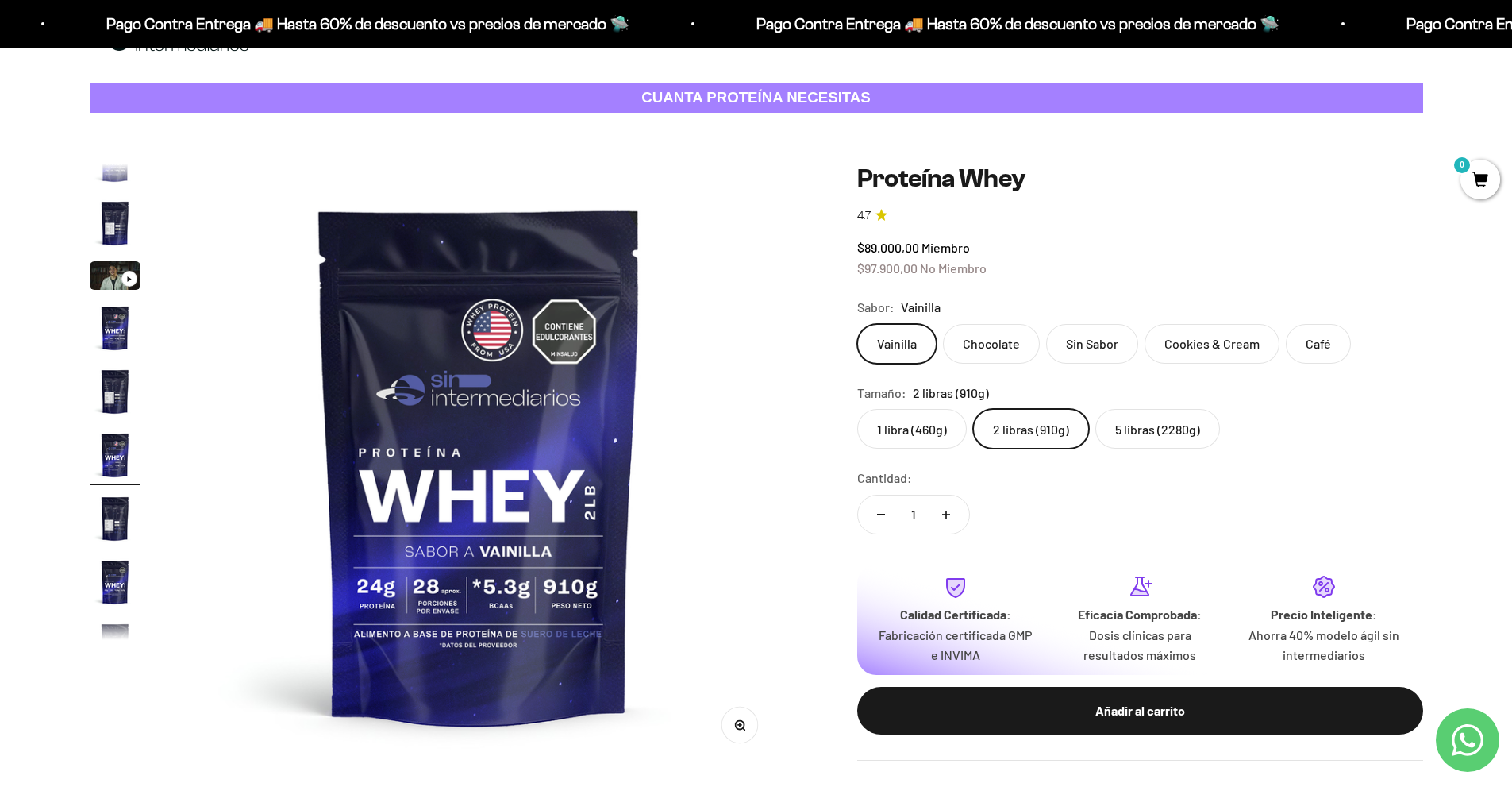
click at [949, 508] on button "Aumentar cantidad" at bounding box center [946, 515] width 46 height 39
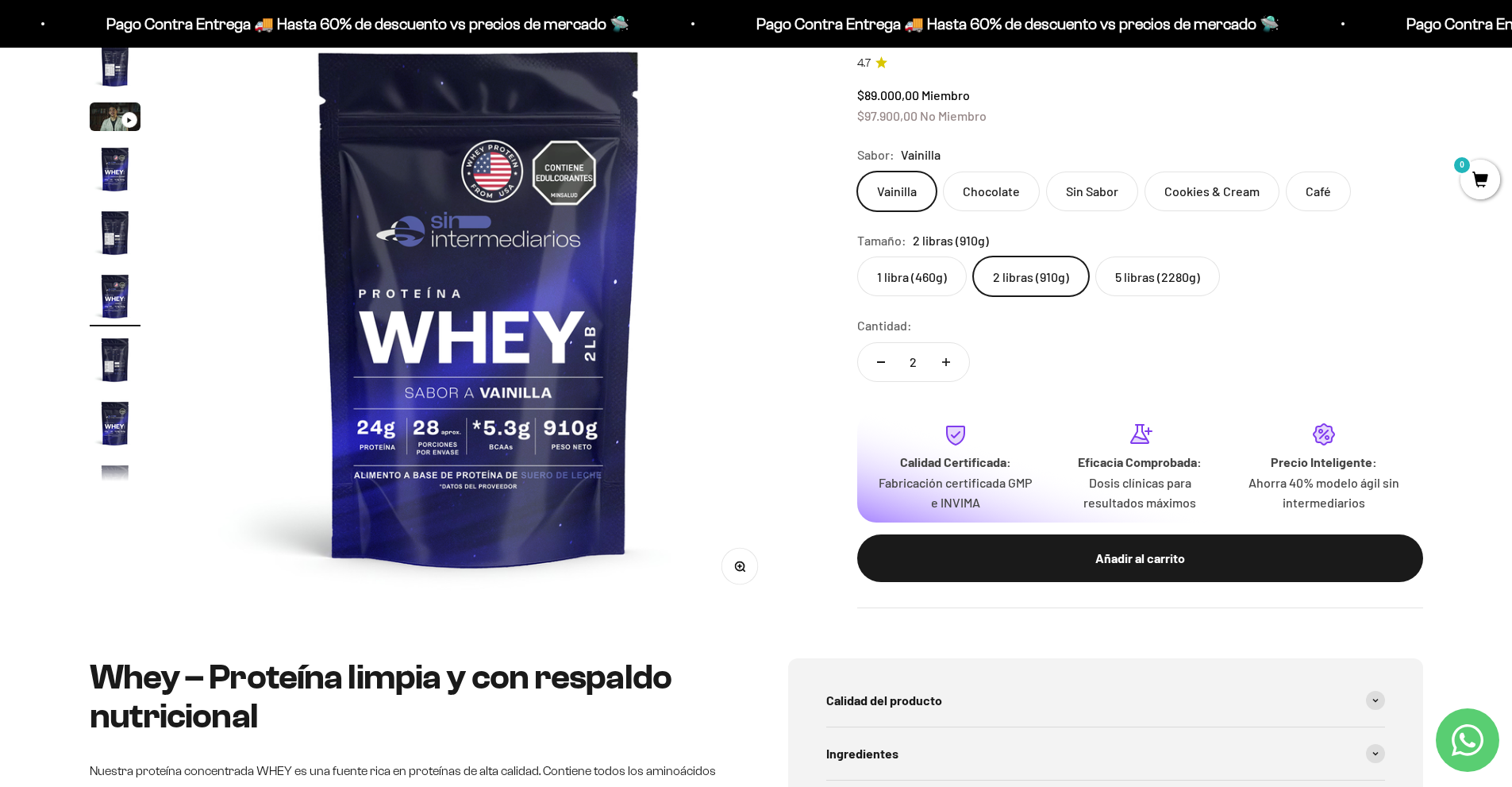
scroll to position [158, 0]
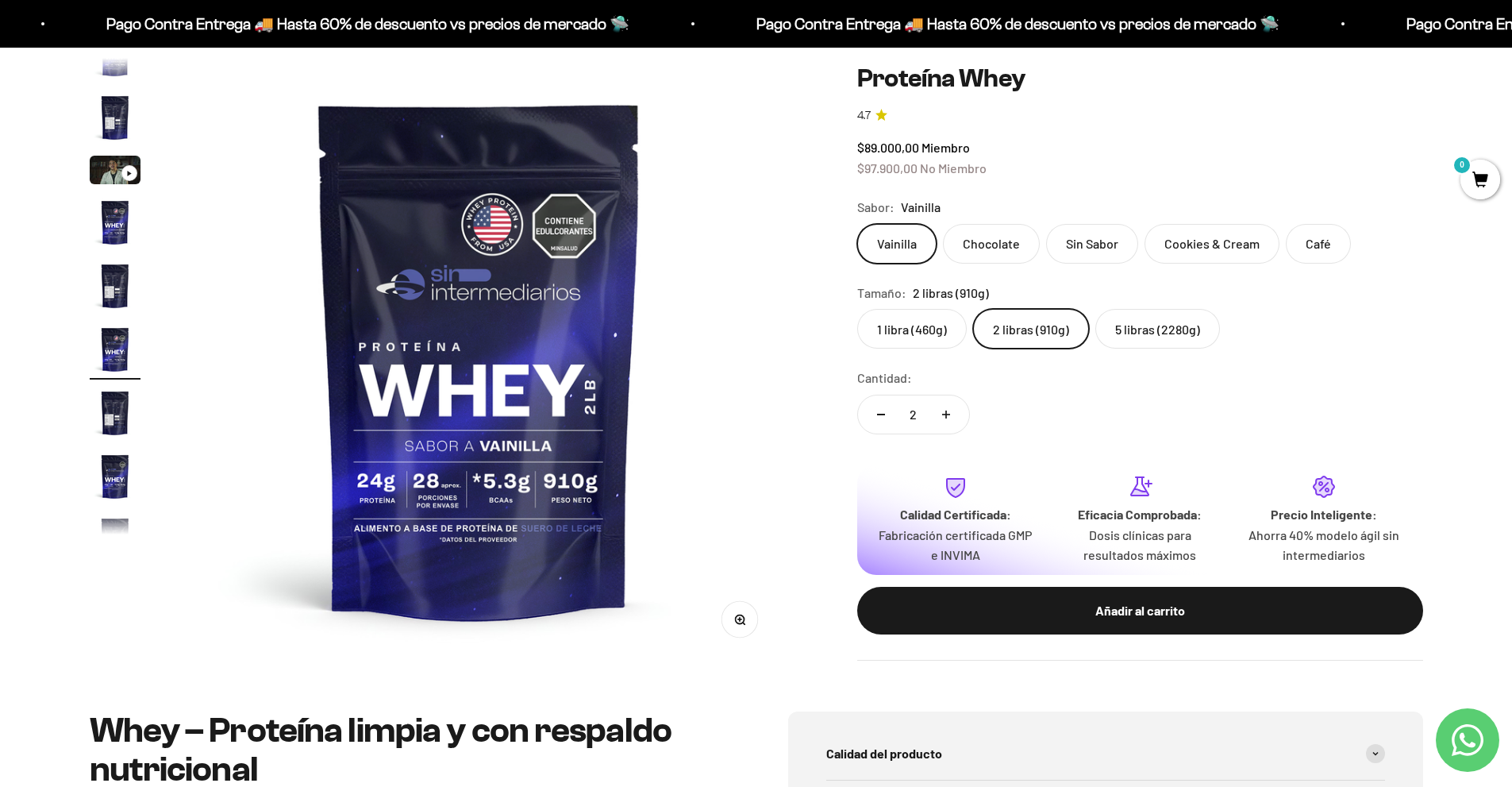
click at [884, 421] on button "Reducir cantidad" at bounding box center [881, 414] width 46 height 39
type input "1"
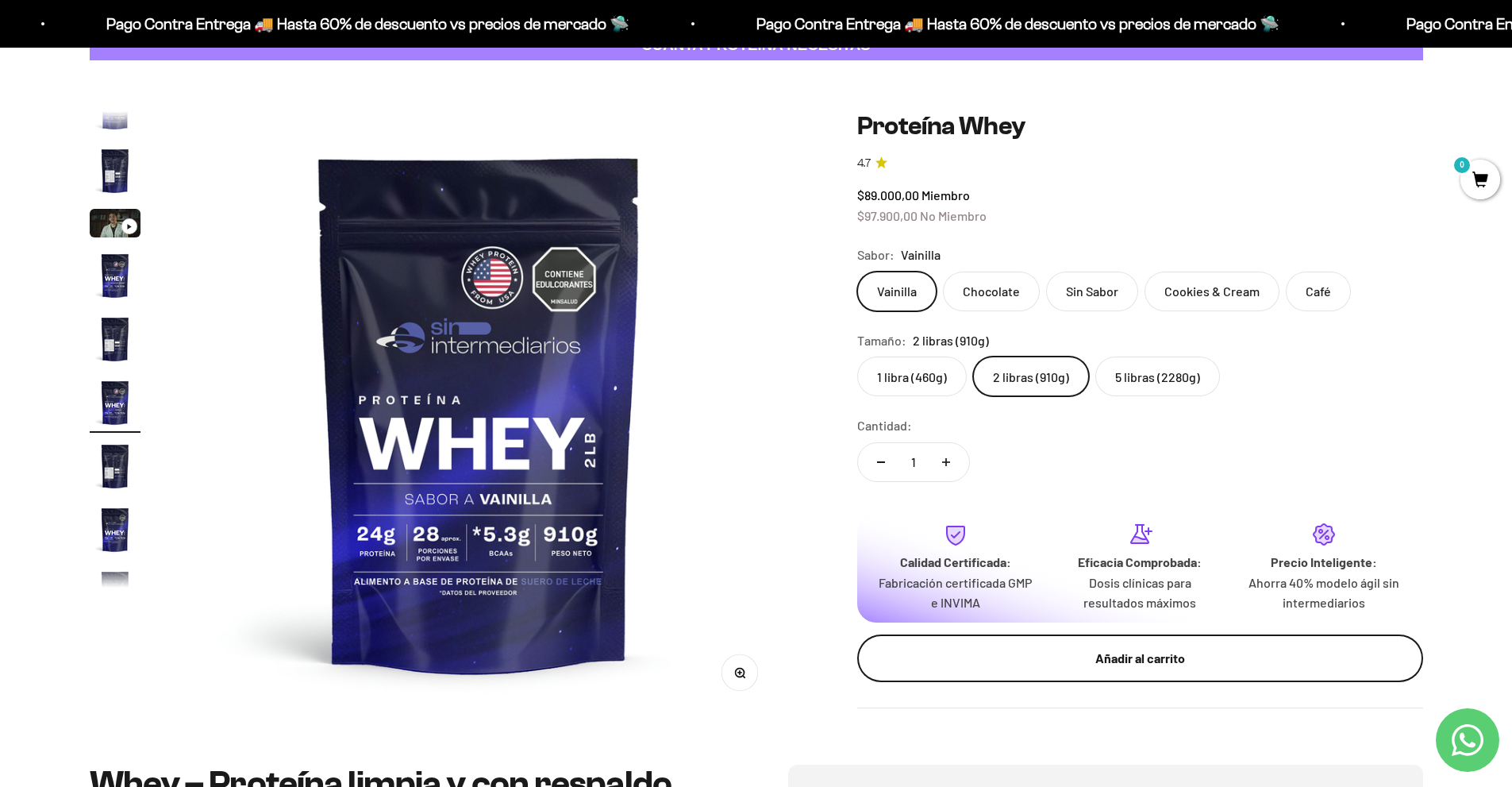
click at [1072, 659] on div "Añadir al carrito" at bounding box center [1140, 659] width 503 height 21
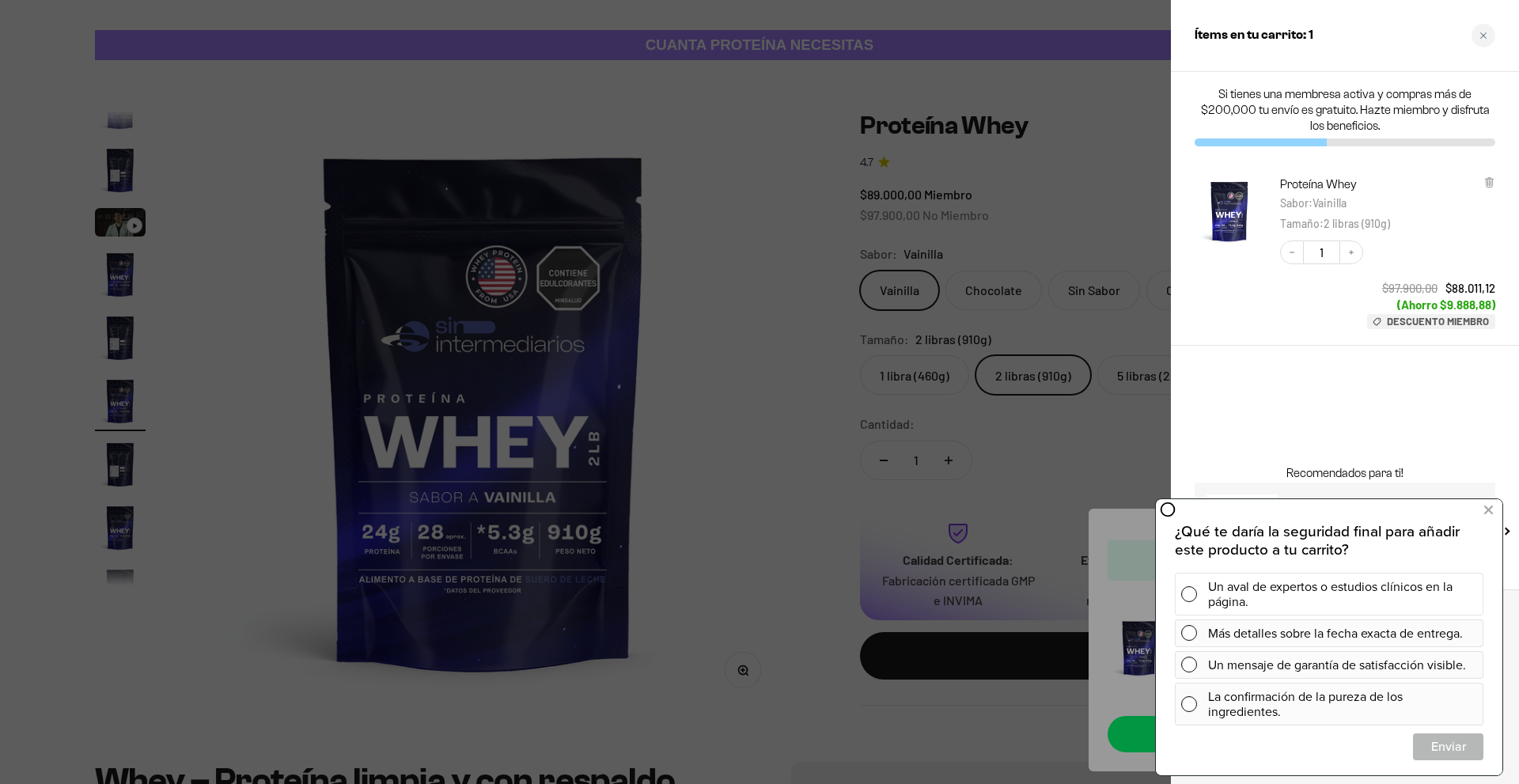
click at [1191, 595] on span at bounding box center [1189, 594] width 16 height 16
click at [1444, 748] on span "Cerrar" at bounding box center [1448, 746] width 69 height 27
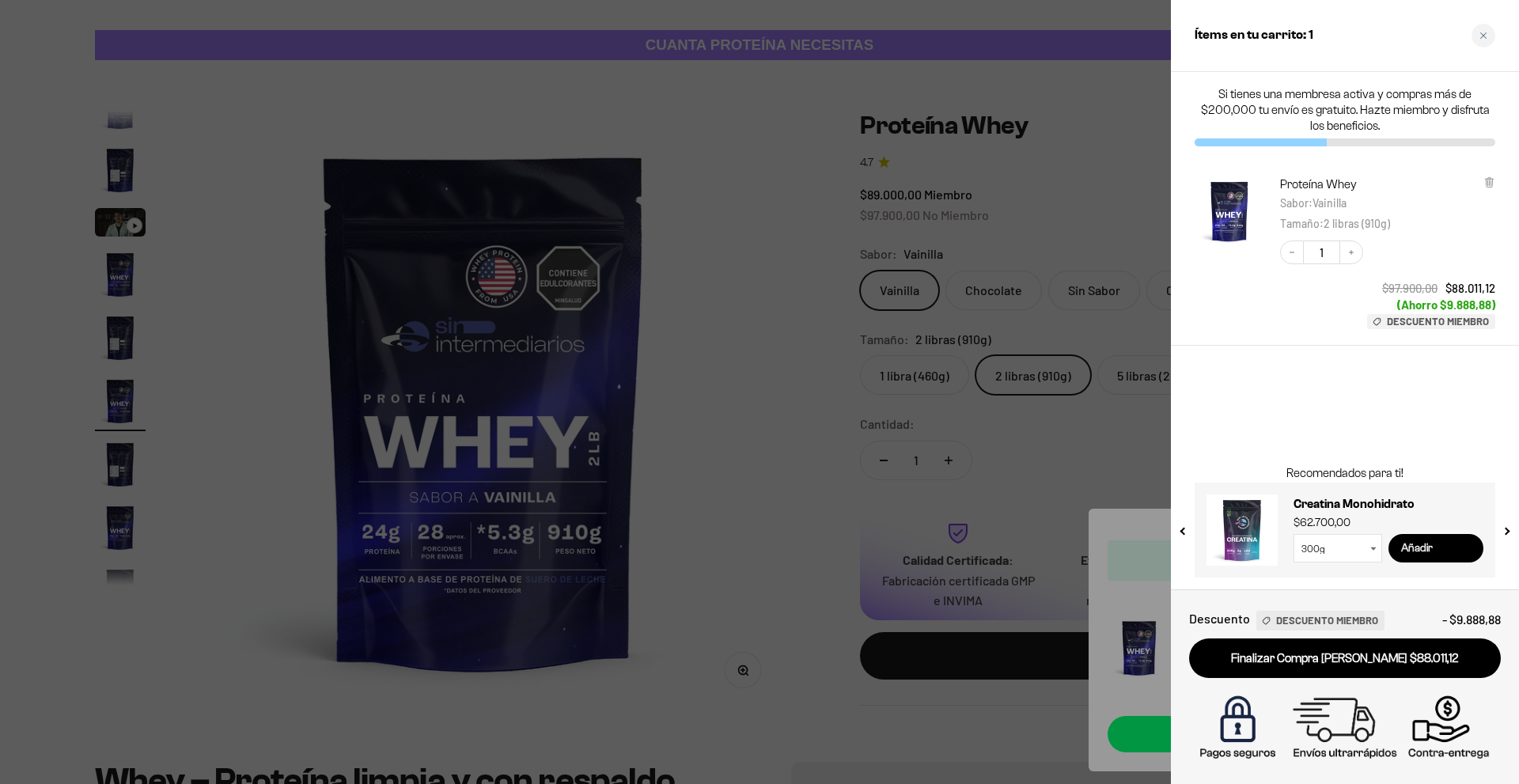
click at [1429, 549] on input "Añadir" at bounding box center [1435, 548] width 95 height 28
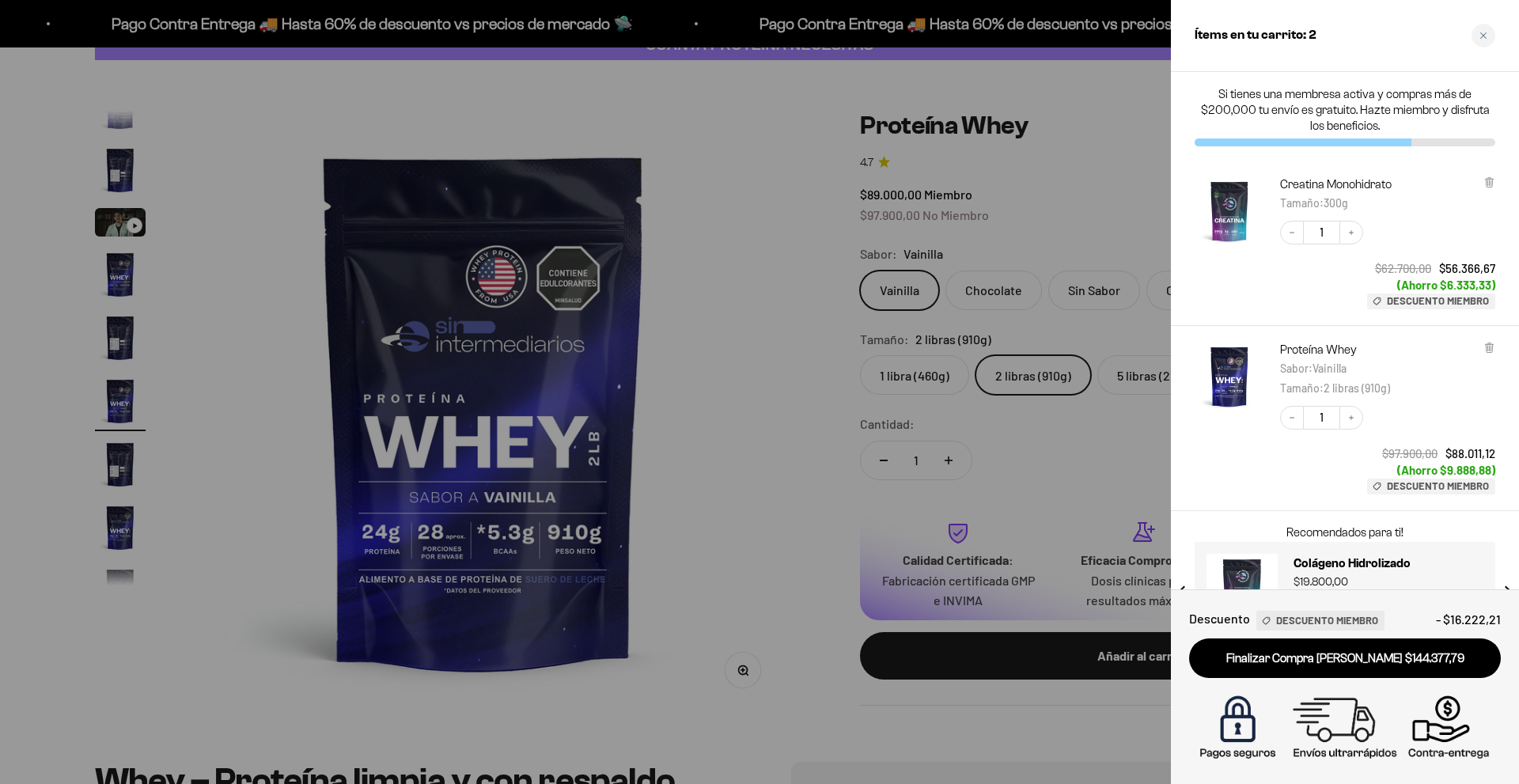
click at [1036, 160] on div at bounding box center [760, 392] width 1519 height 784
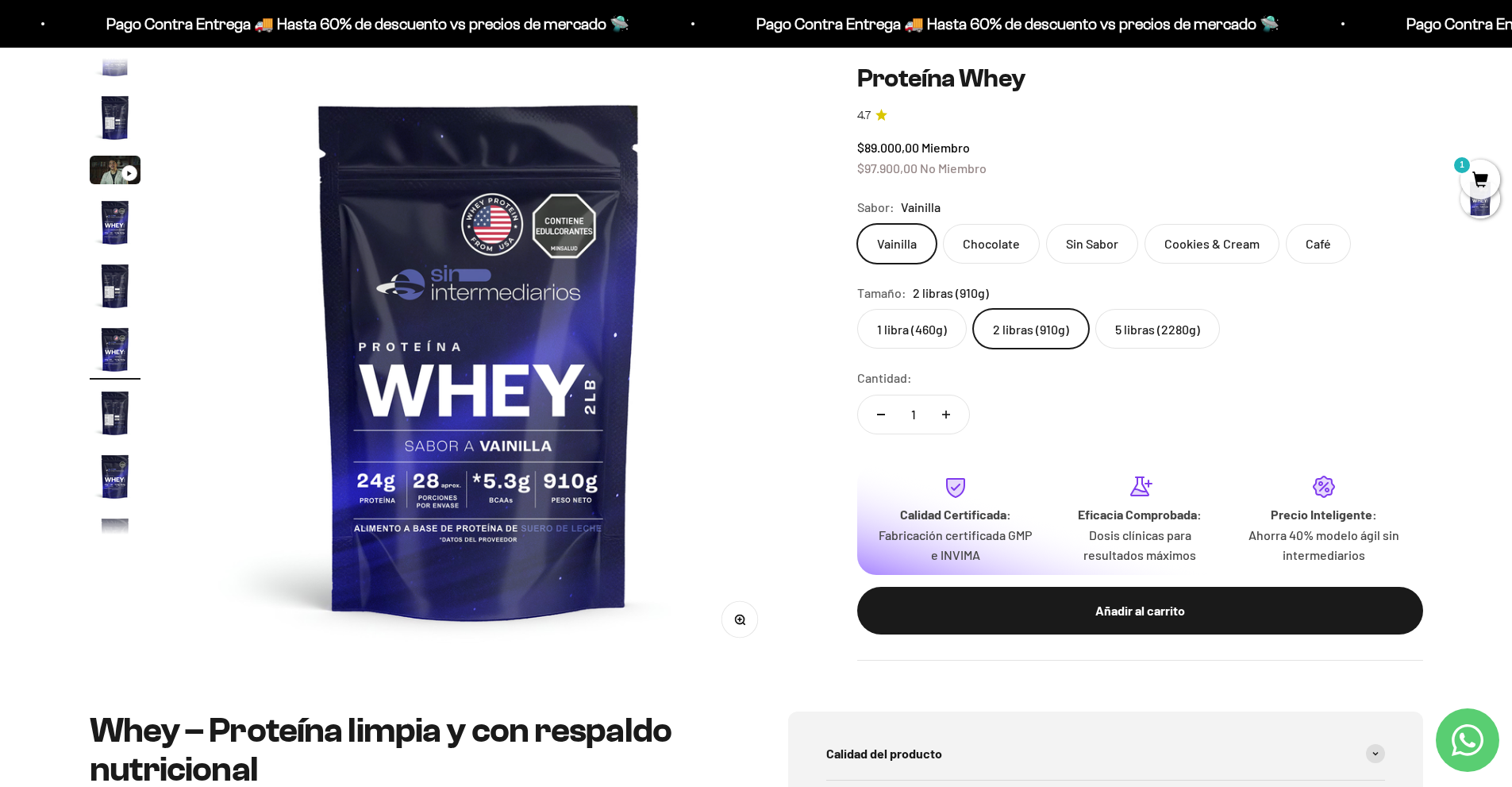
scroll to position [0, 0]
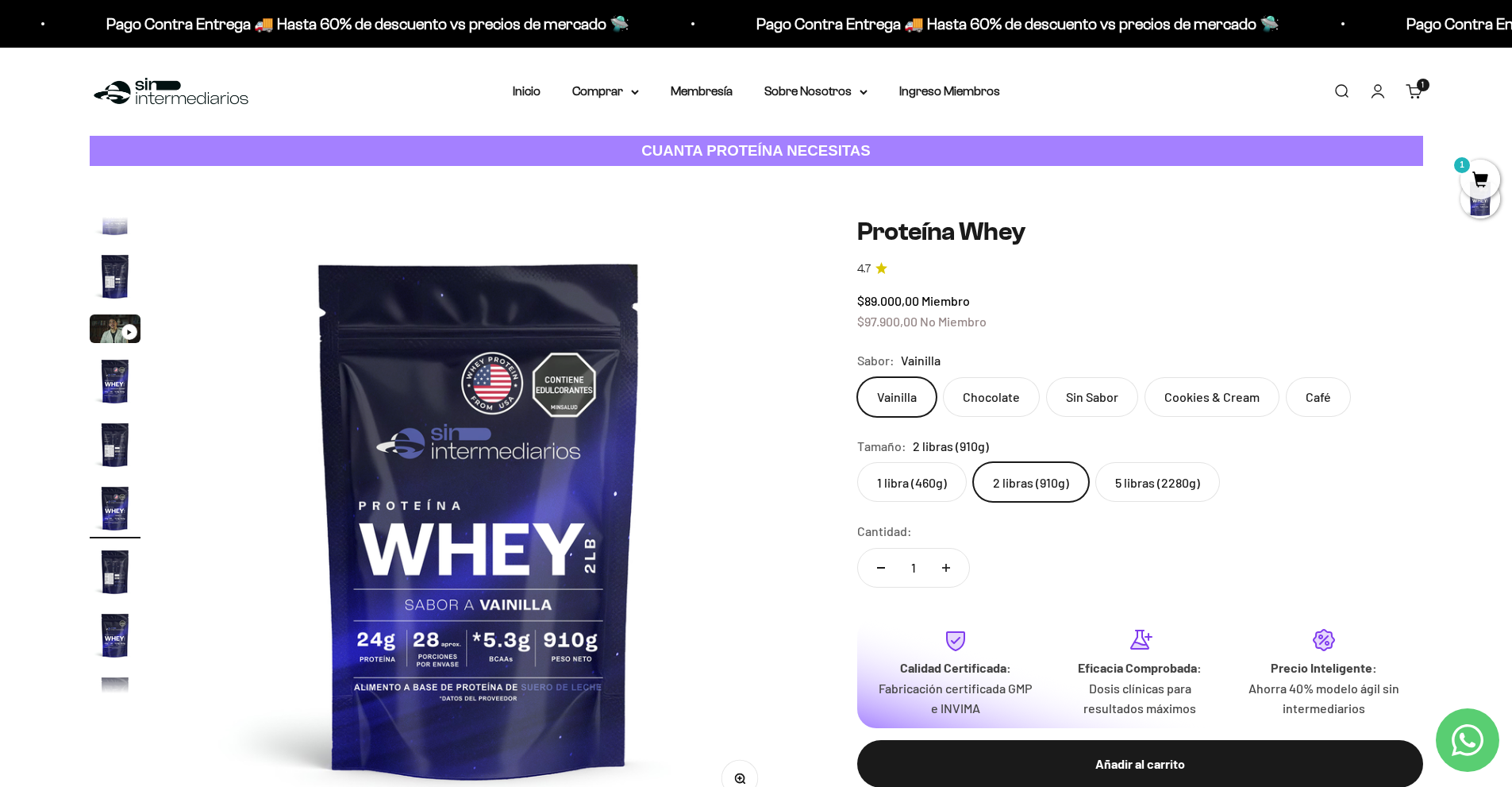
click at [1191, 396] on label "Cookies & Cream" at bounding box center [1212, 396] width 135 height 39
click at [857, 377] on input "Cookies & Cream" at bounding box center [856, 376] width 1 height 1
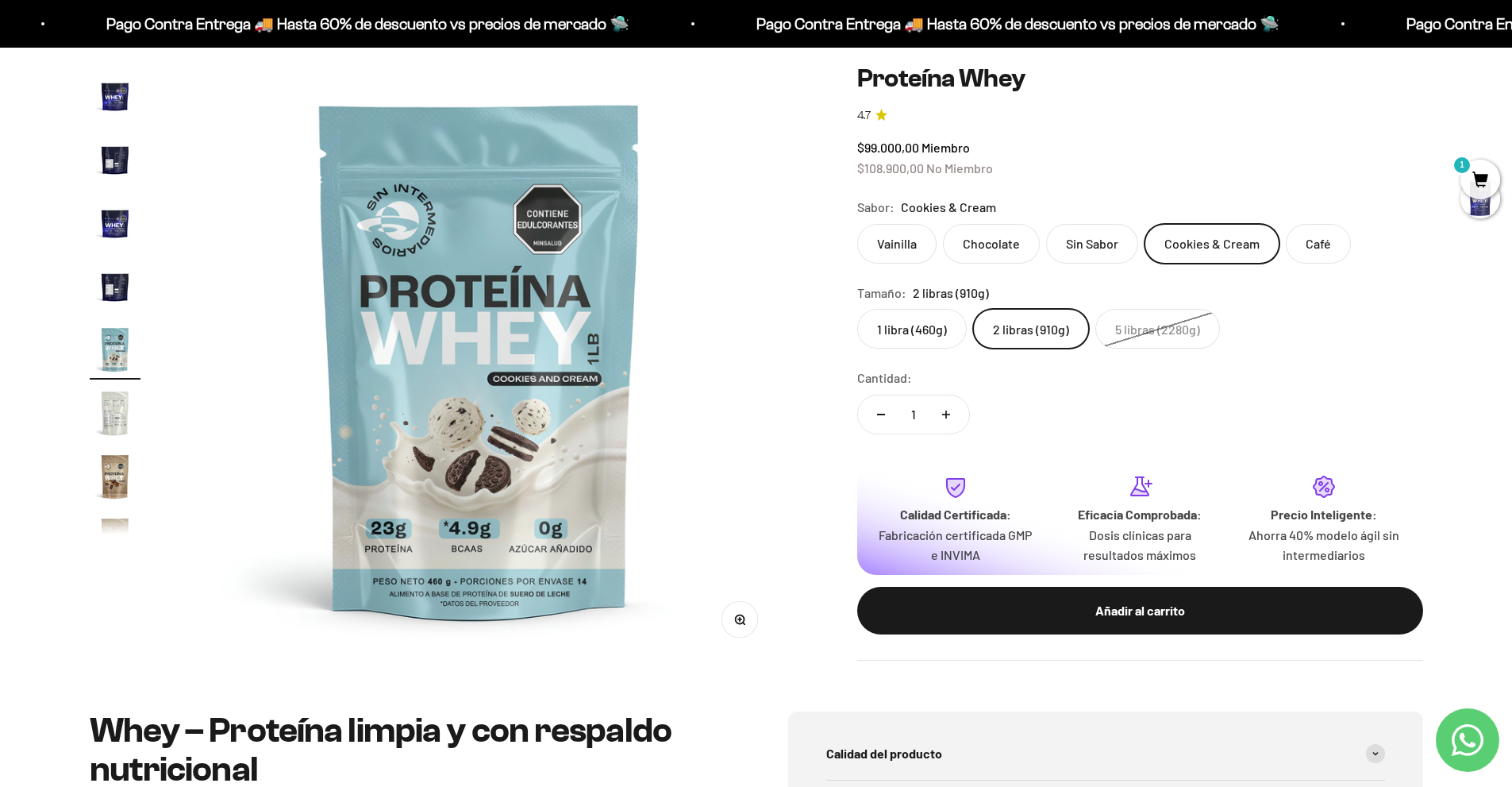
scroll to position [582, 0]
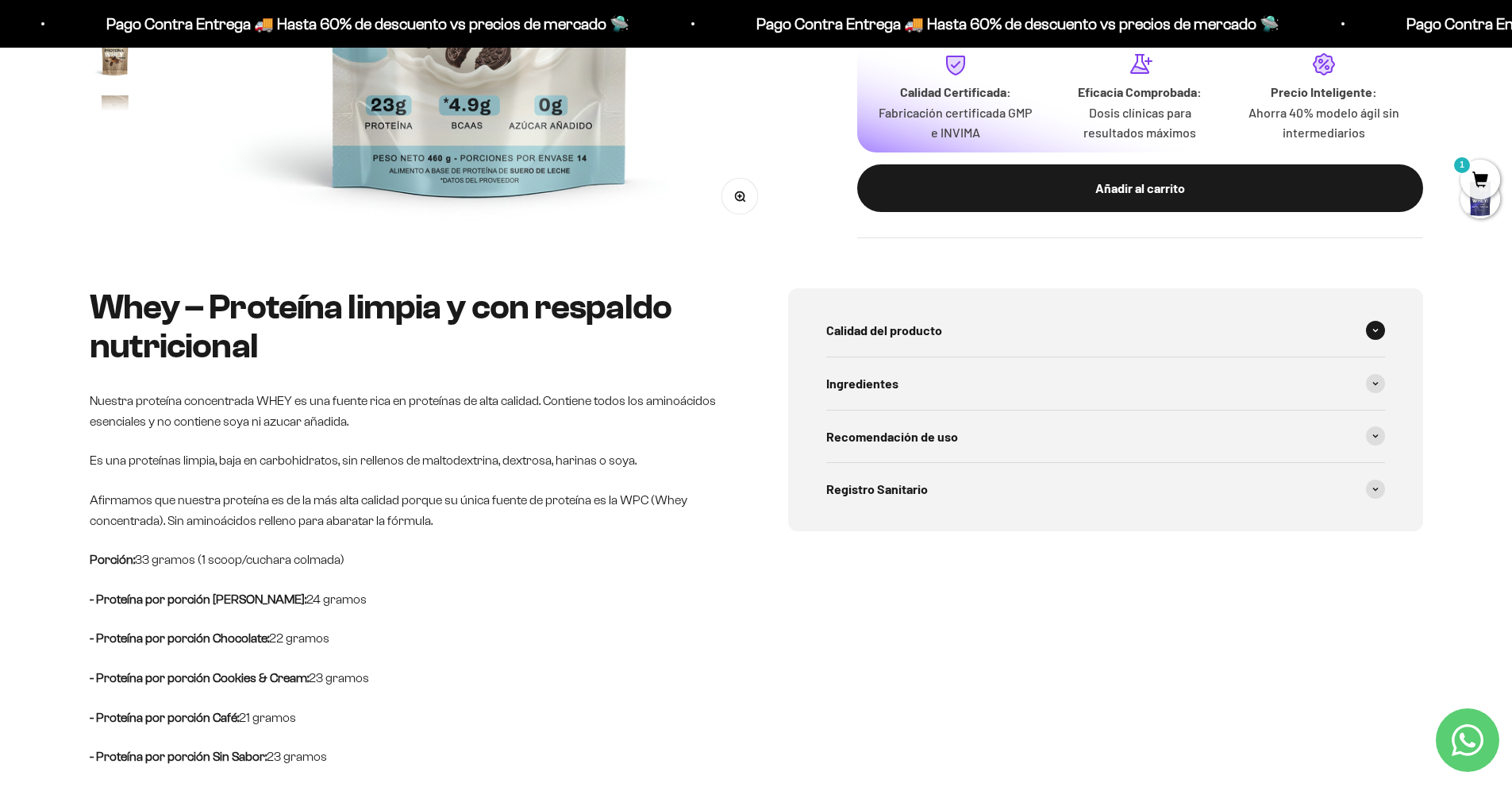
click at [955, 328] on div "Calidad del producto" at bounding box center [1105, 330] width 559 height 52
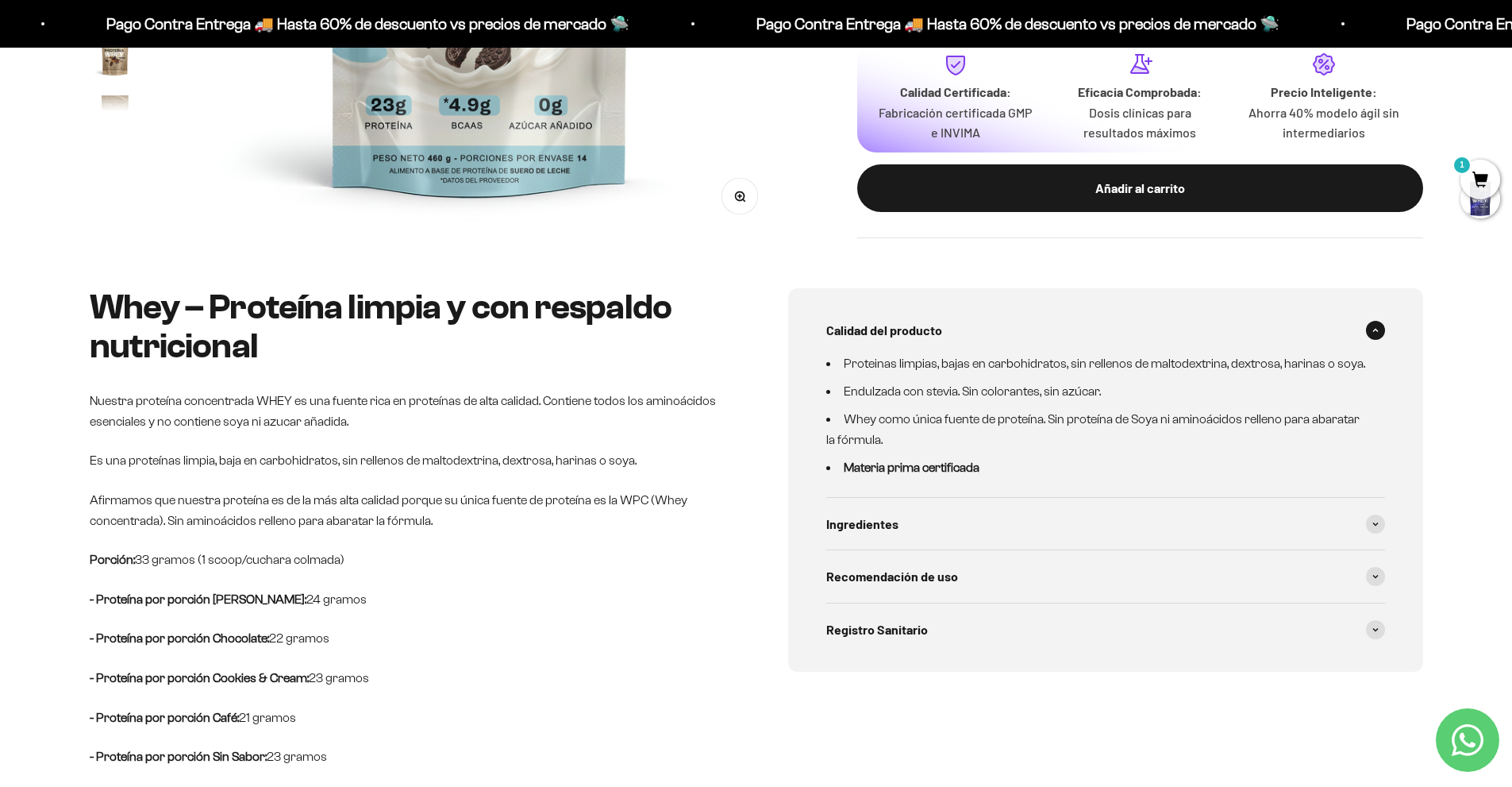
click at [955, 328] on div "Calidad del producto" at bounding box center [1105, 330] width 559 height 52
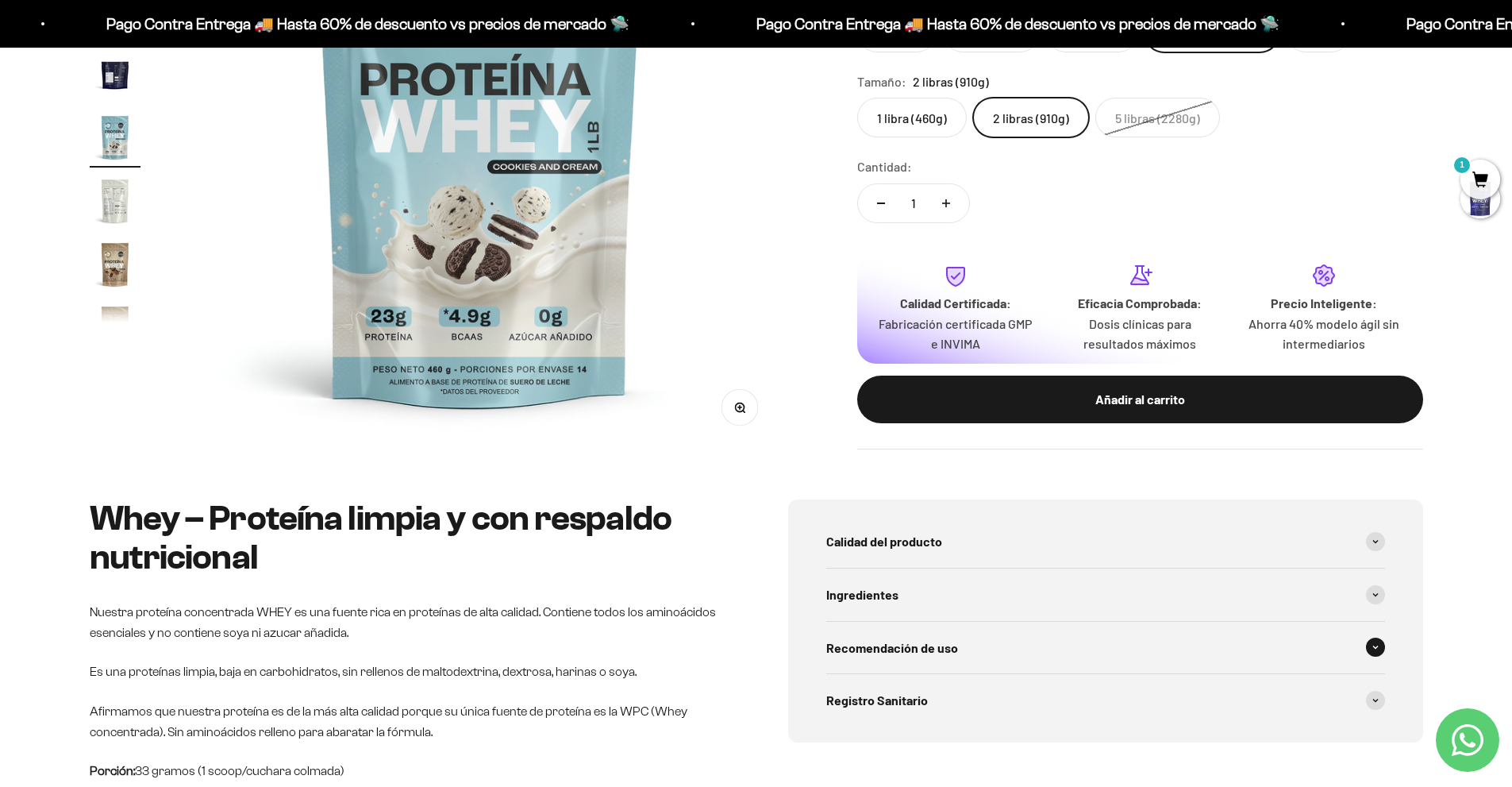
scroll to position [318, 0]
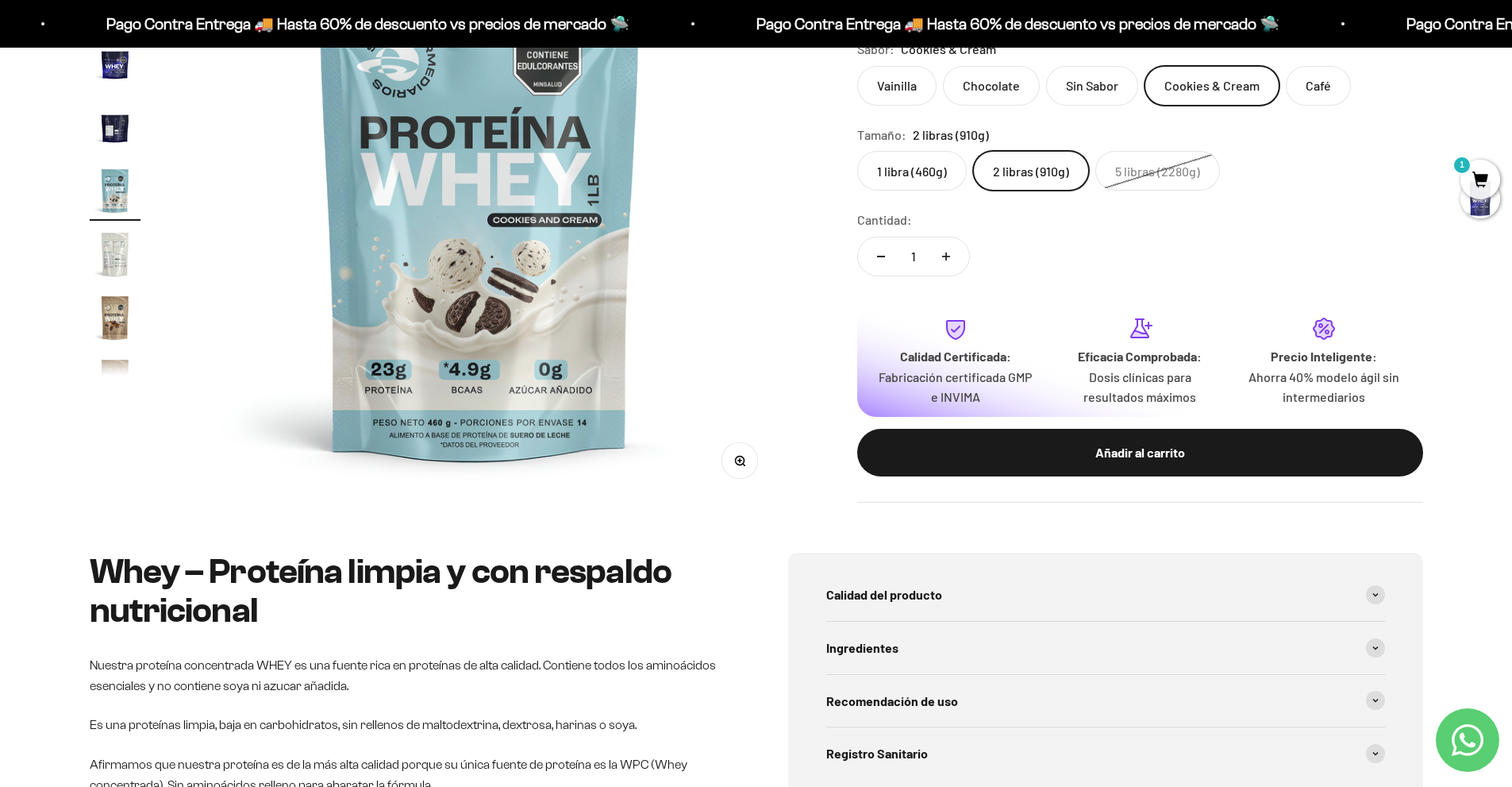
click at [128, 248] on img "Ir al artículo 15" at bounding box center [115, 253] width 51 height 51
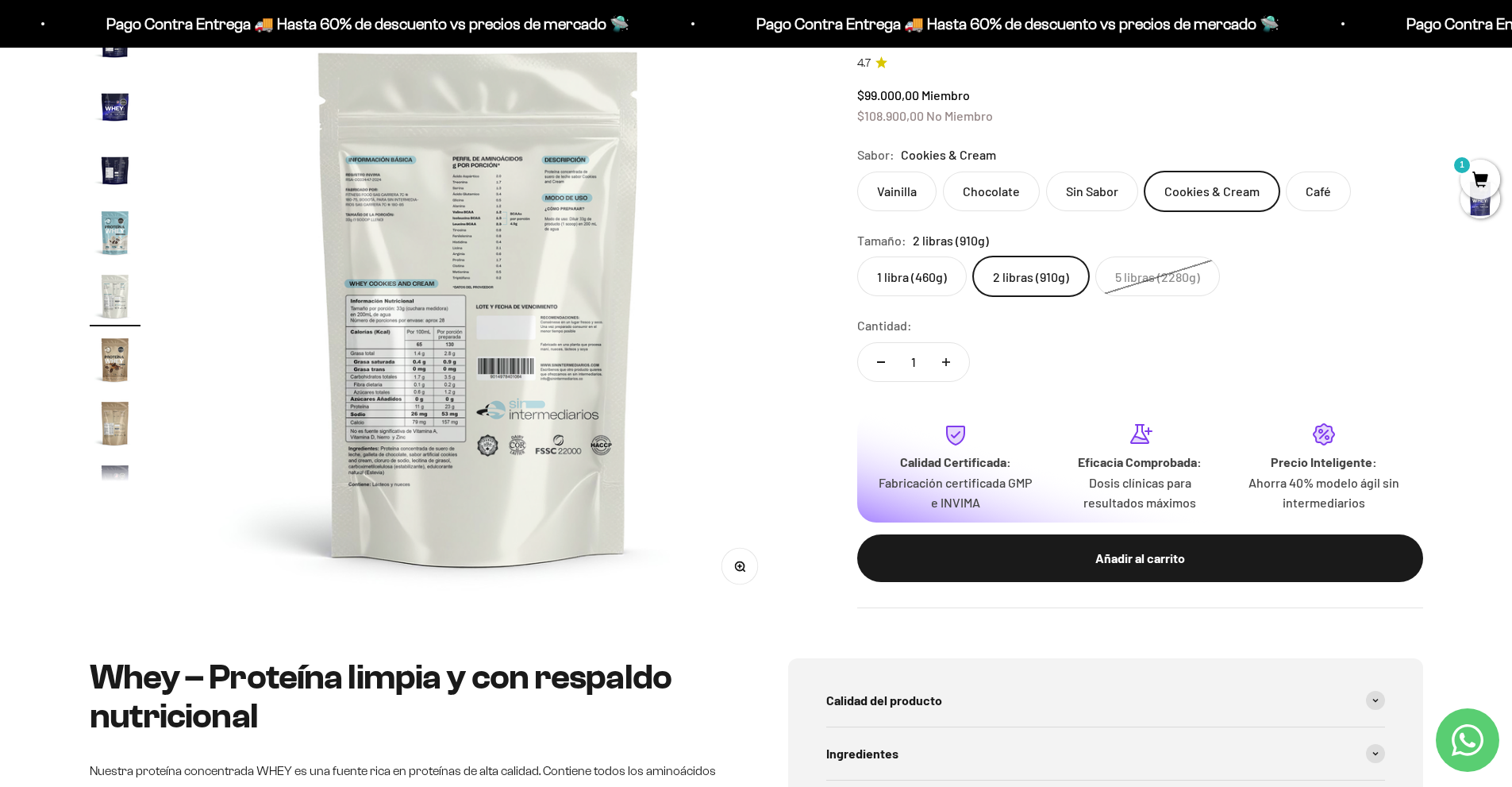
scroll to position [105, 0]
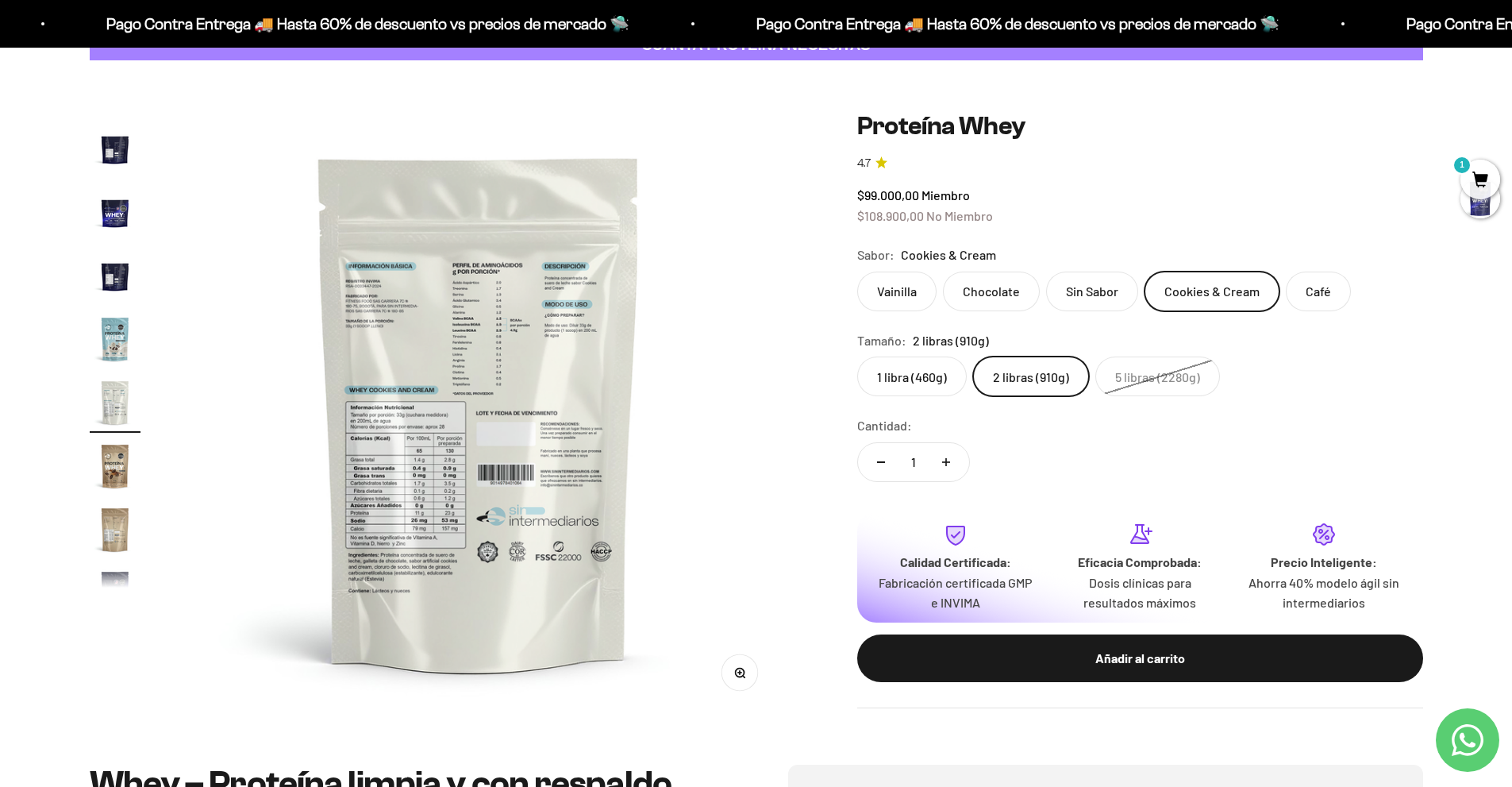
click at [435, 470] on img at bounding box center [479, 413] width 603 height 603
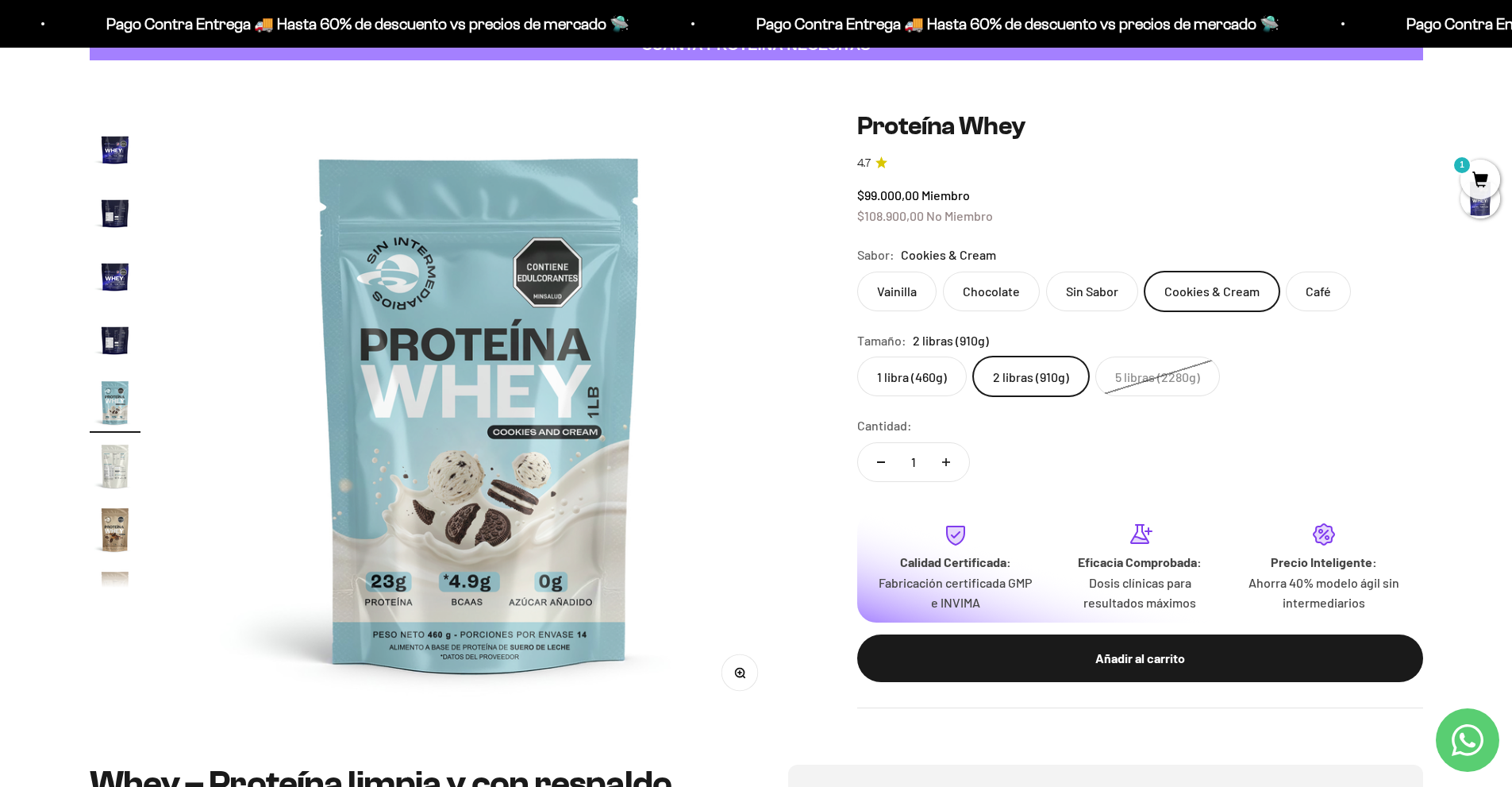
click at [110, 411] on img "Ir al artículo 14" at bounding box center [115, 402] width 51 height 51
click at [116, 451] on img "Ir al artículo 15" at bounding box center [115, 466] width 51 height 51
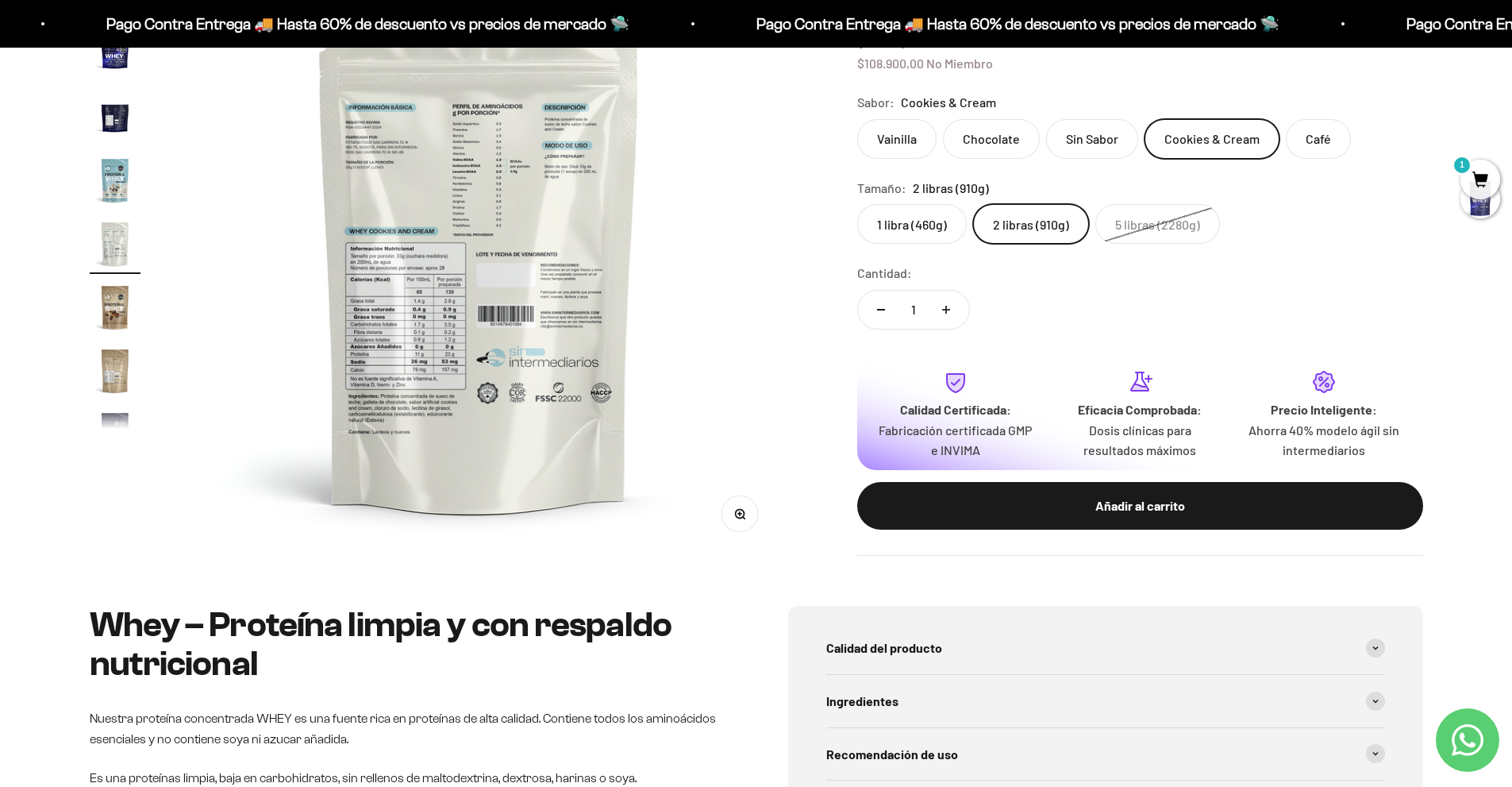
scroll to position [476, 0]
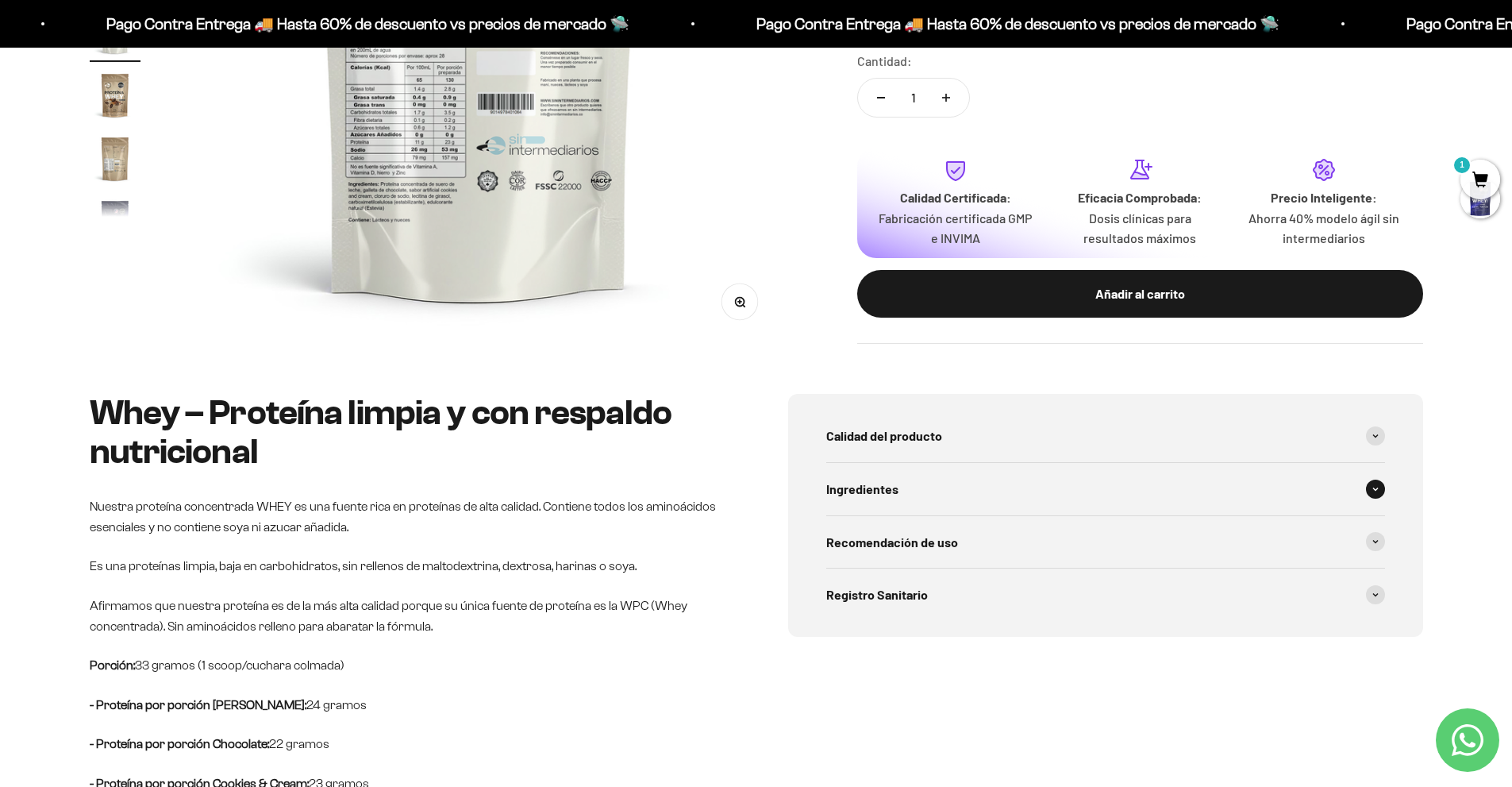
click at [912, 496] on div "Ingredientes" at bounding box center [1105, 489] width 559 height 52
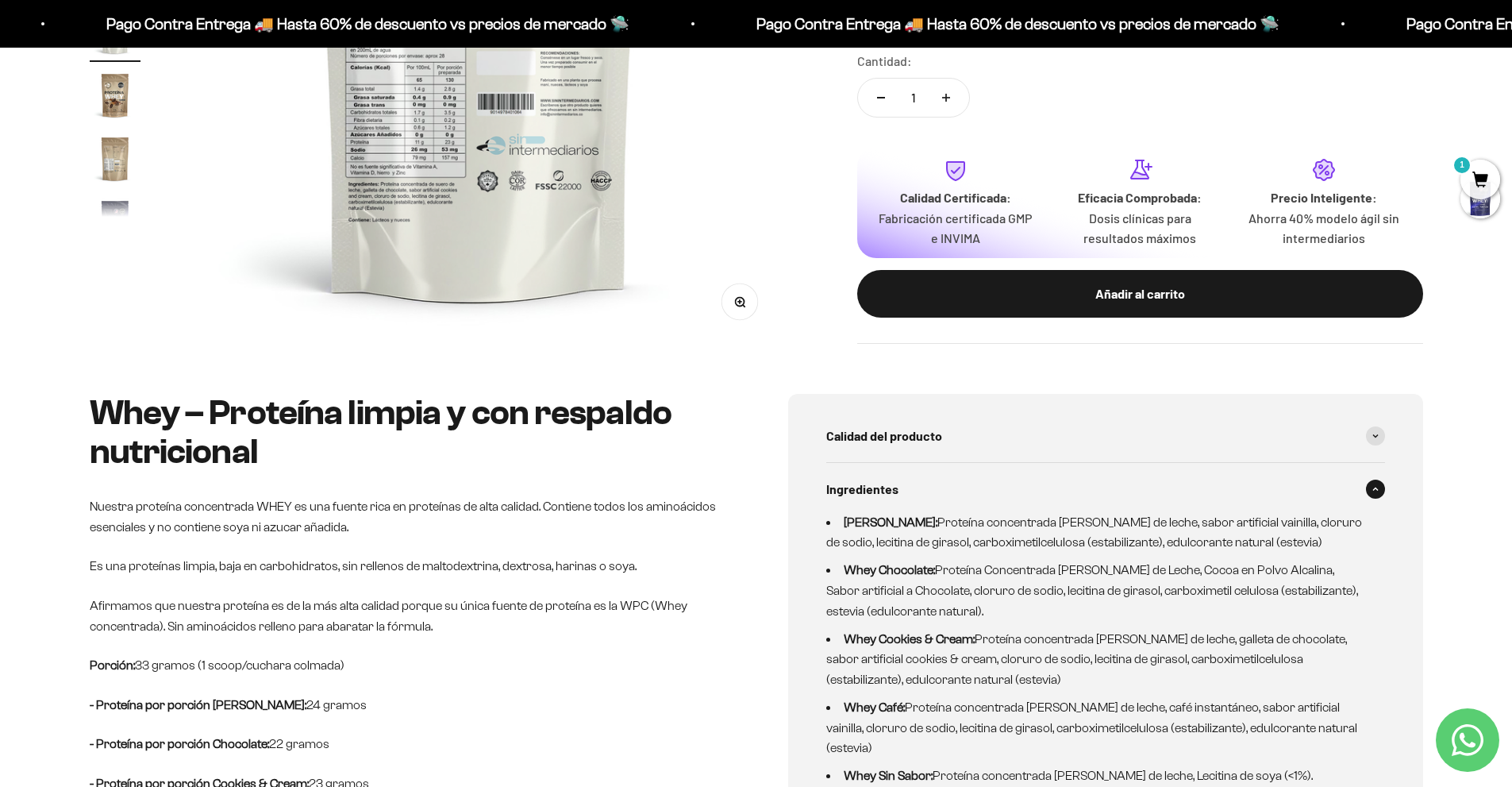
click at [912, 496] on div "Ingredientes" at bounding box center [1105, 489] width 559 height 52
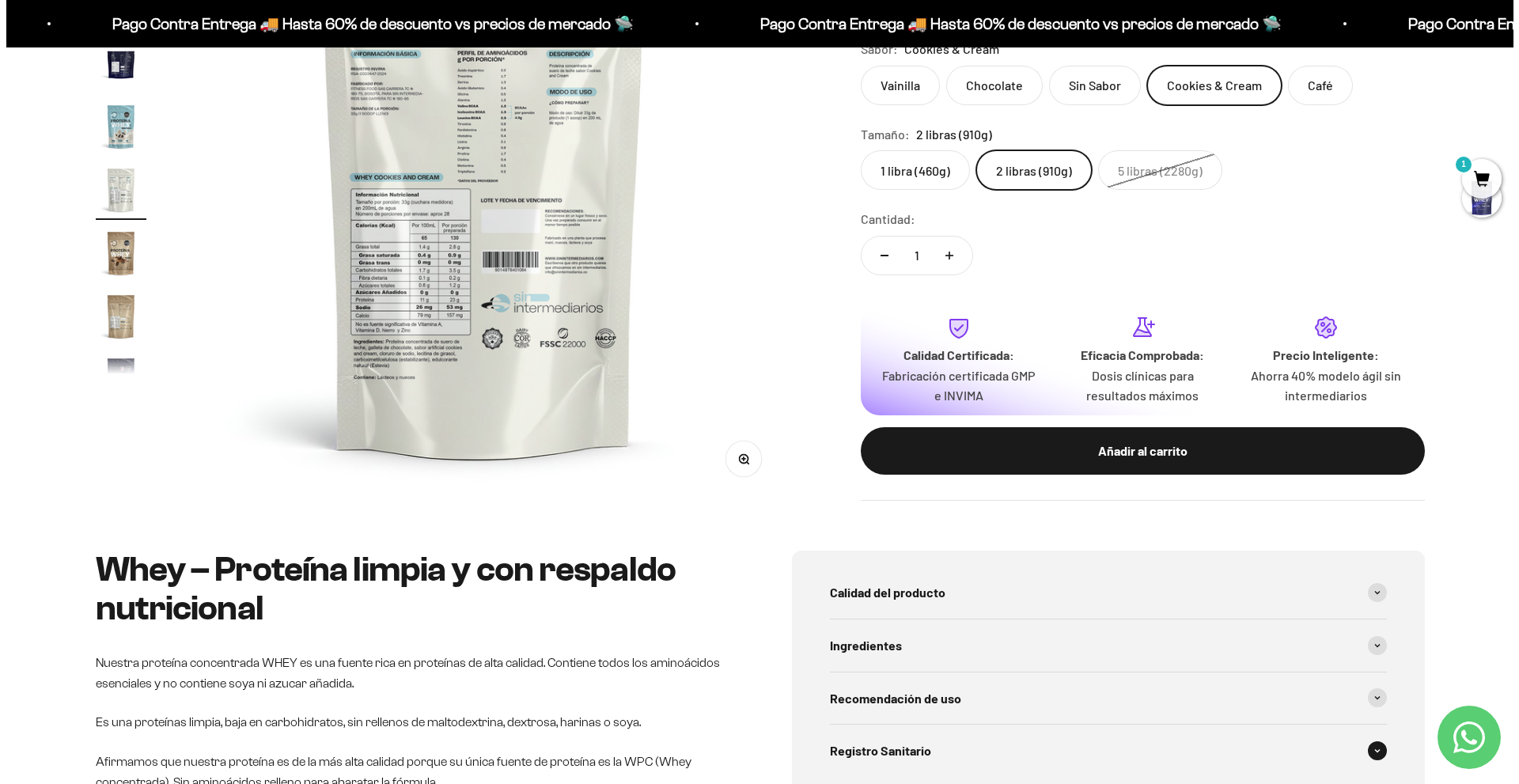
scroll to position [264, 0]
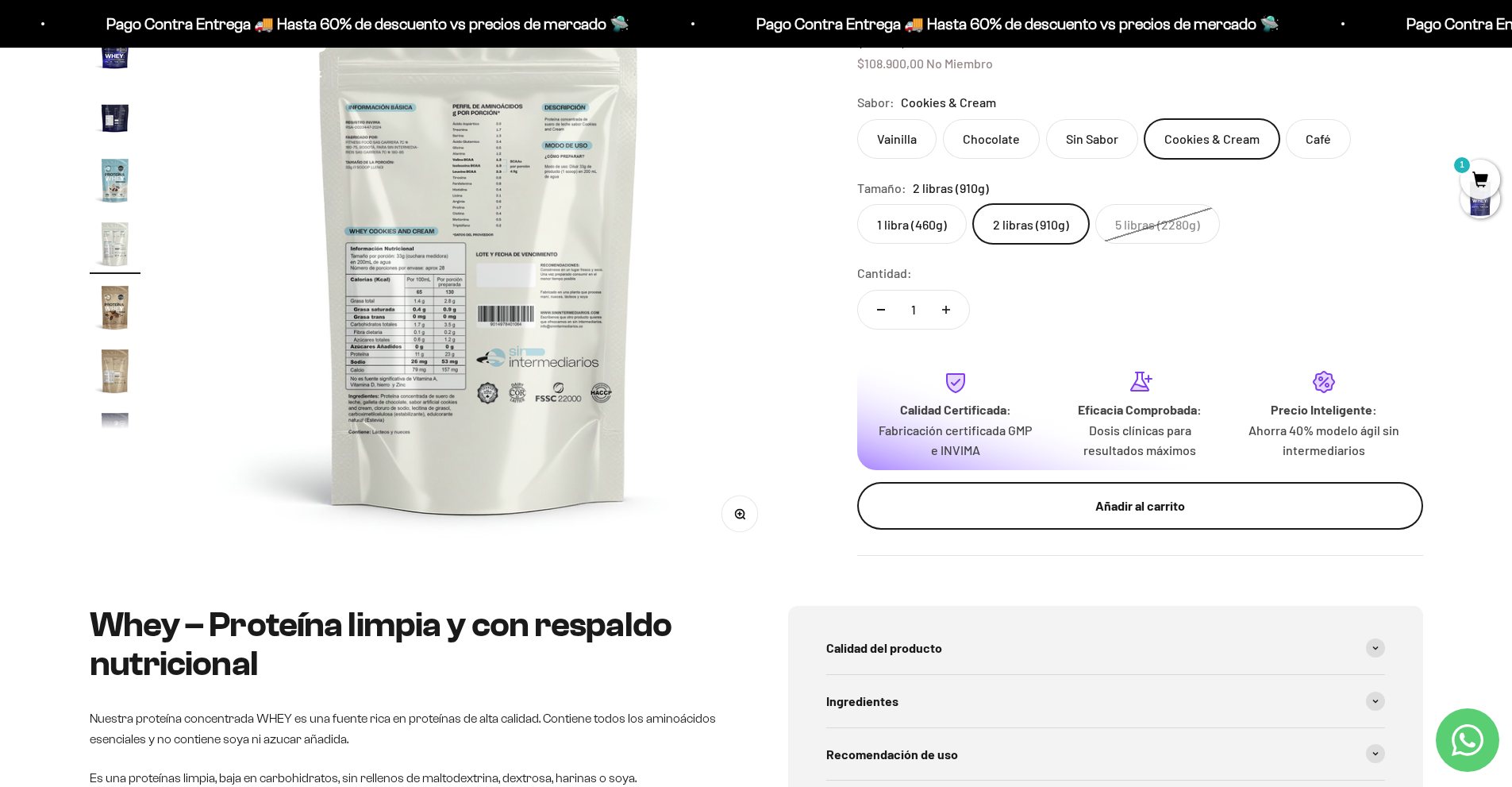
click at [1189, 509] on div "Añadir al carrito" at bounding box center [1140, 506] width 503 height 21
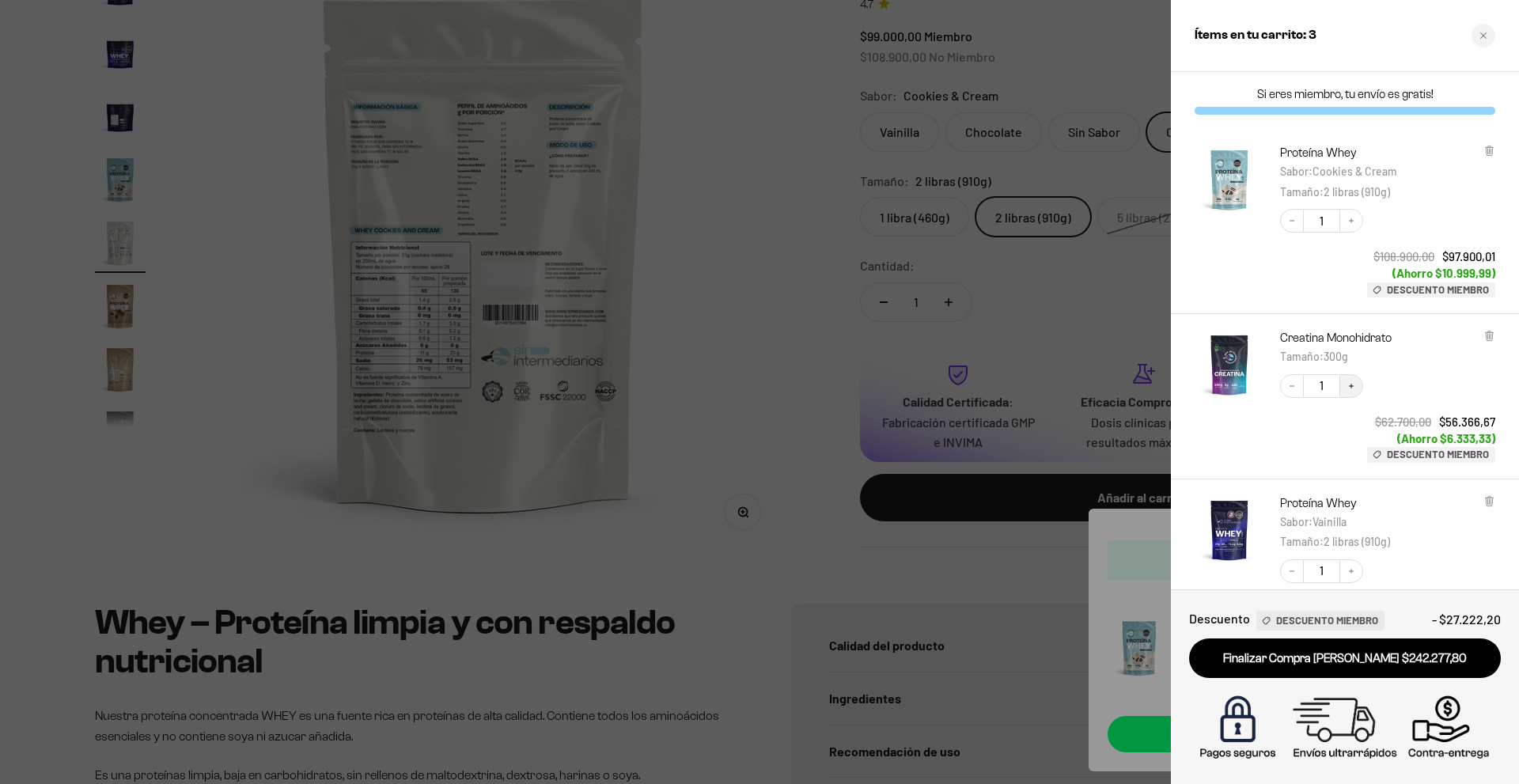
click at [1348, 386] on icon "Increase quantity" at bounding box center [1351, 386] width 9 height 9
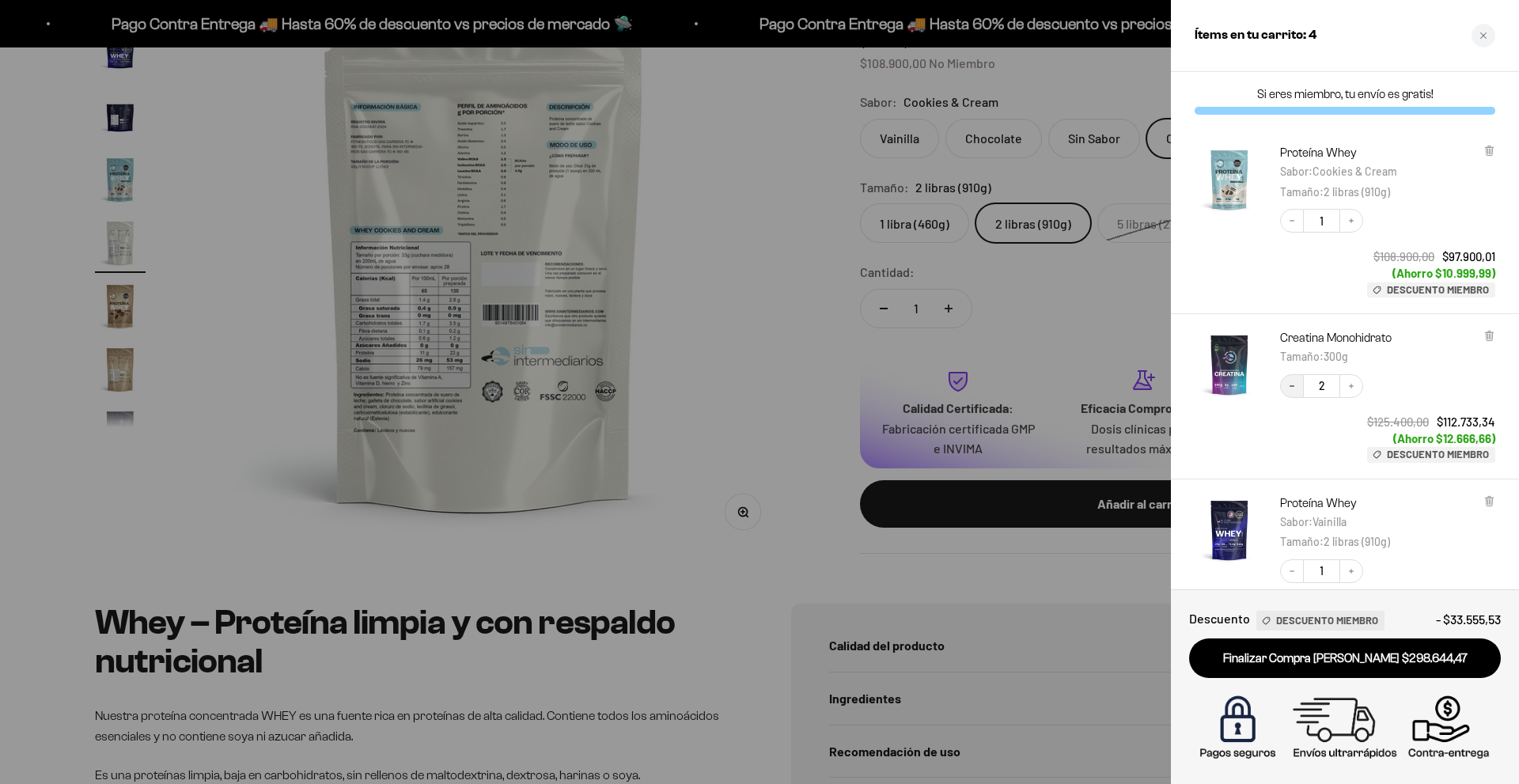
click at [1294, 388] on icon "Decrease quantity" at bounding box center [1292, 386] width 9 height 9
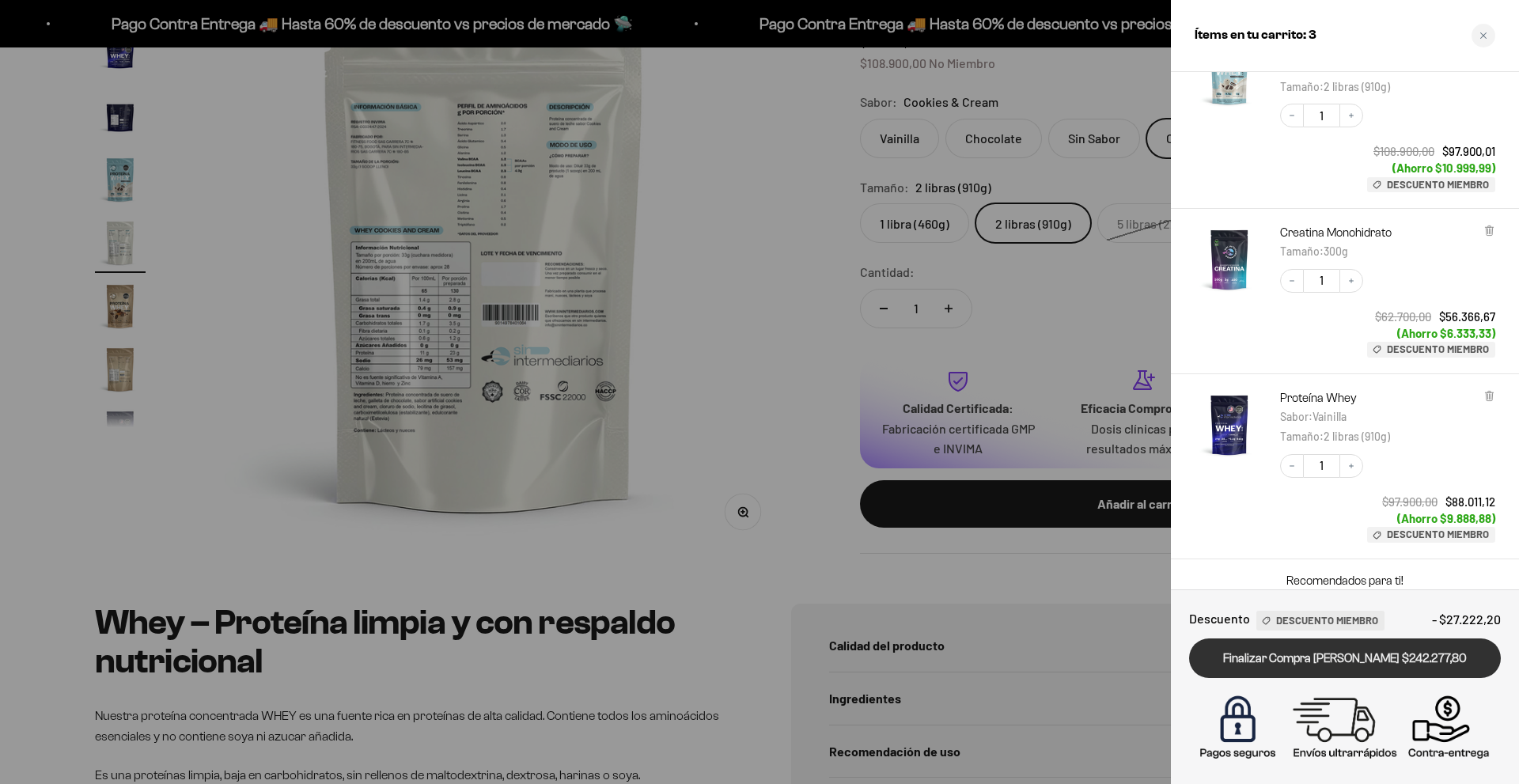
click at [1299, 663] on link "Finalizar Compra [PERSON_NAME] $242.277,80" at bounding box center [1345, 658] width 311 height 40
